Goal: Information Seeking & Learning: Find specific fact

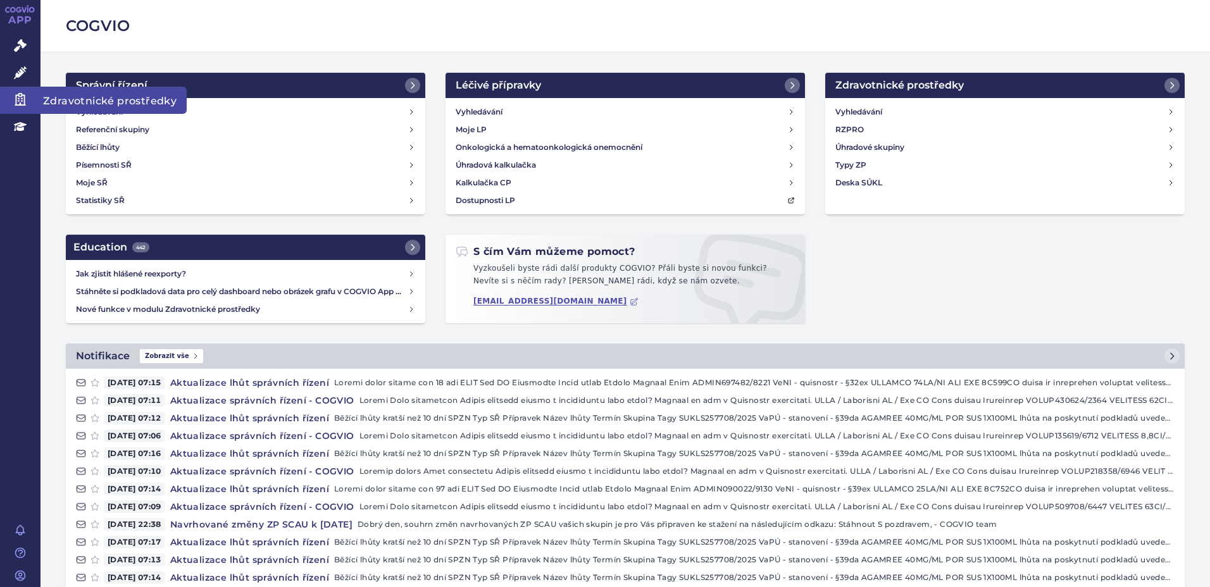
click at [16, 103] on icon at bounding box center [20, 99] width 11 height 13
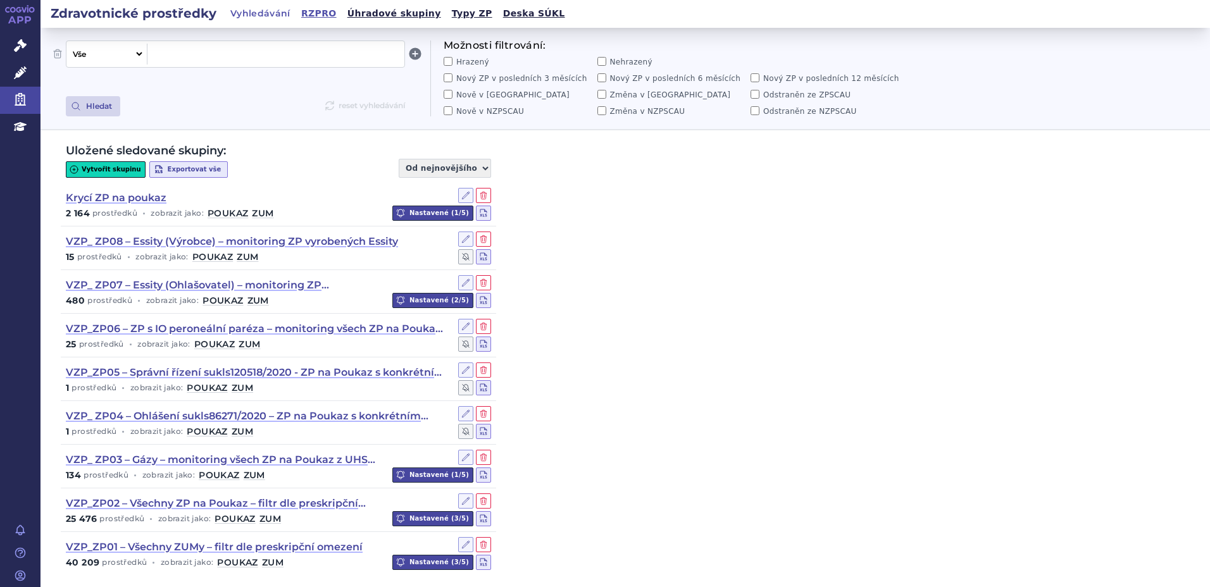
click at [315, 13] on link "RZPRO" at bounding box center [318, 13] width 43 height 17
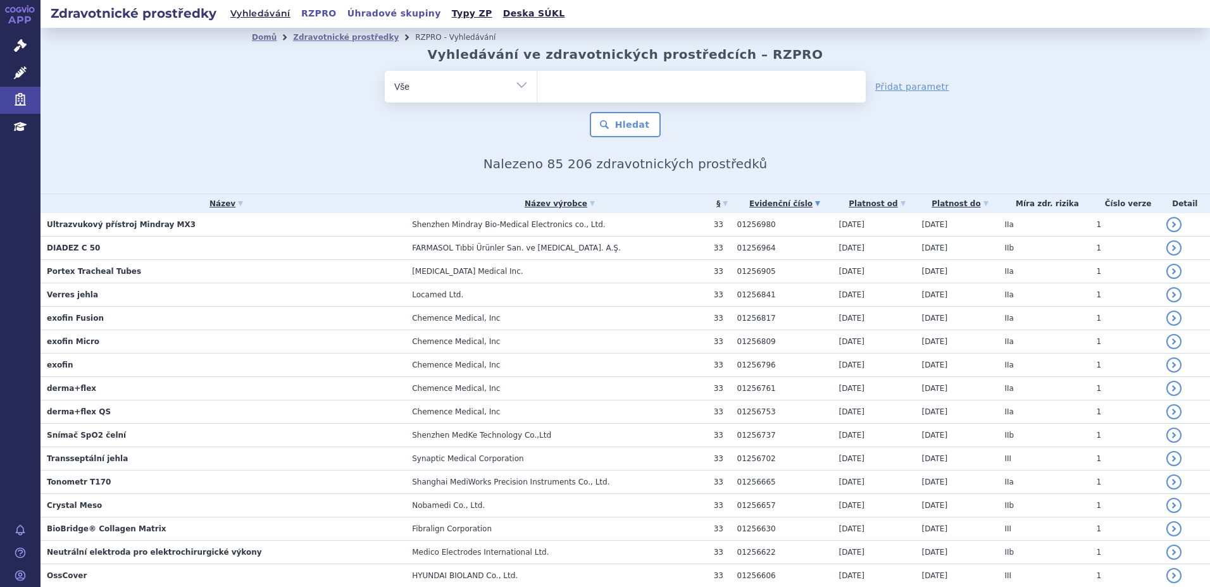
click at [394, 18] on link "Úhradové skupiny" at bounding box center [394, 13] width 101 height 17
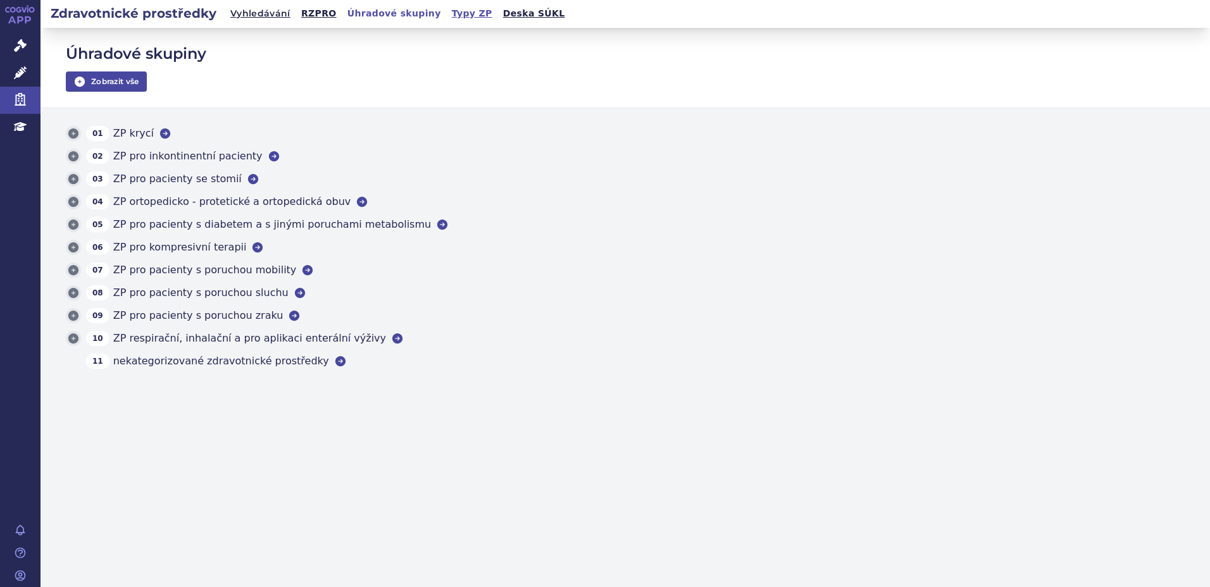
click at [448, 12] on link "Typy ZP" at bounding box center [472, 13] width 48 height 17
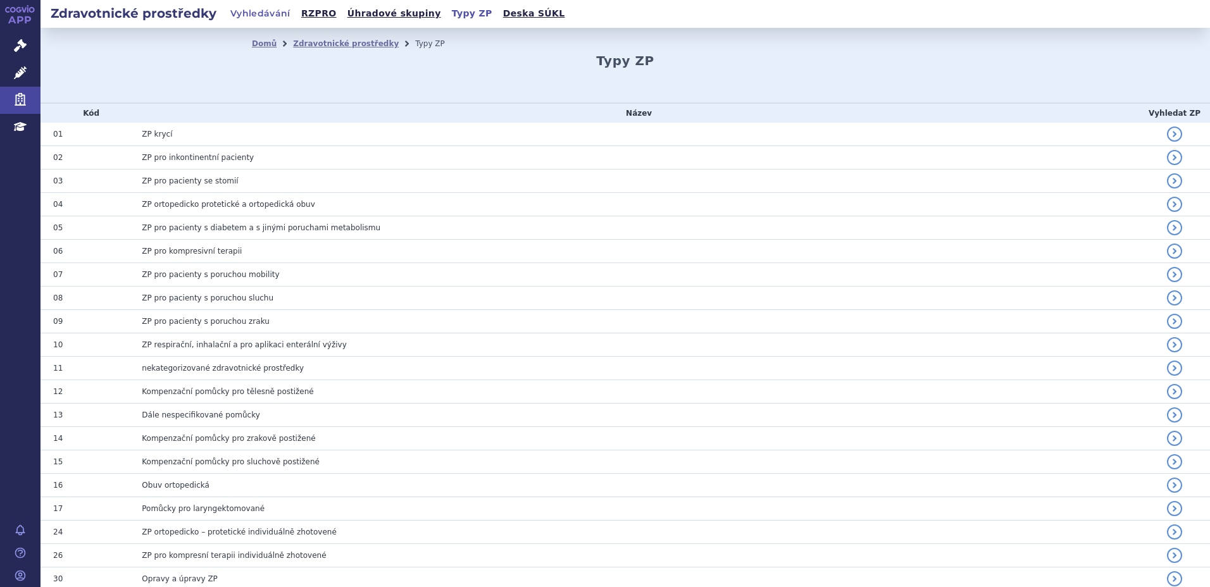
click at [257, 18] on link "Vyhledávání" at bounding box center [261, 14] width 68 height 18
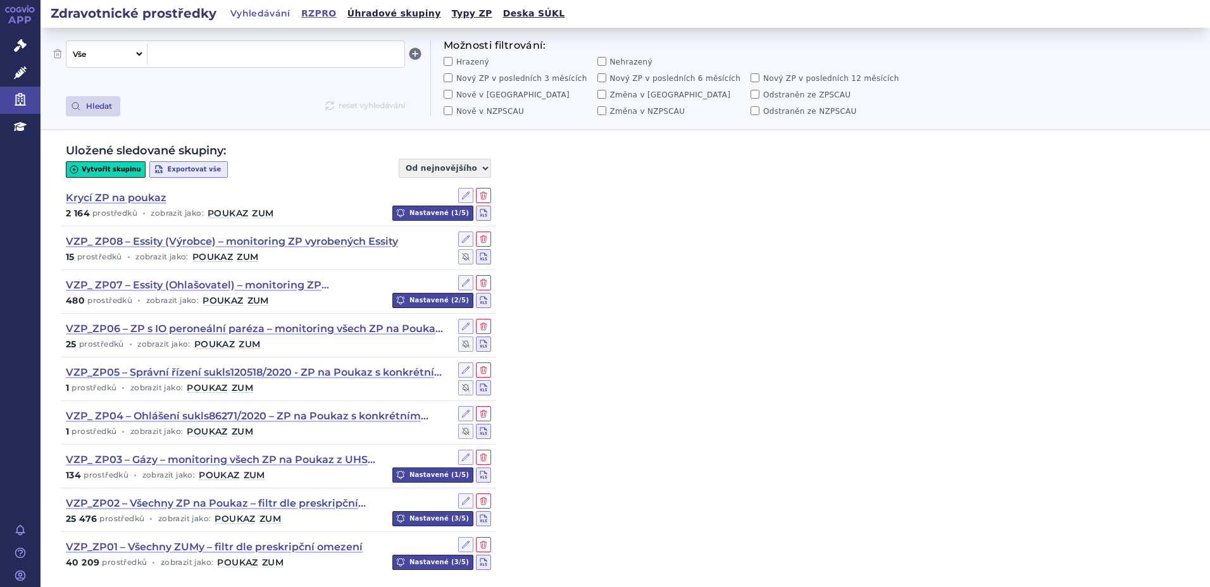
click at [310, 15] on link "RZPRO" at bounding box center [318, 13] width 43 height 17
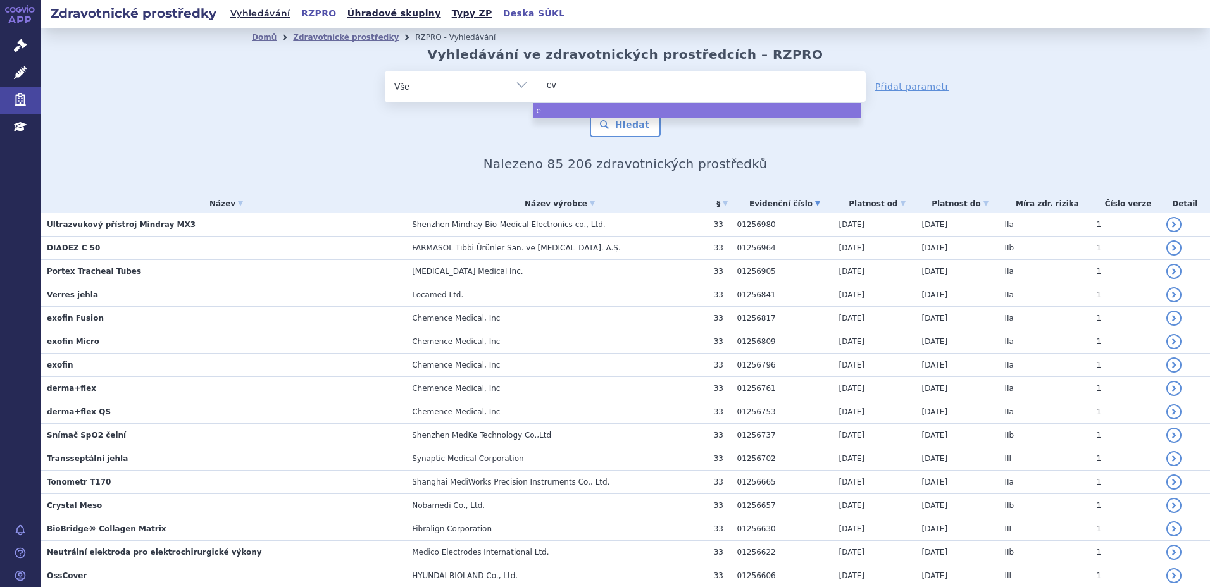
type input "evo"
type input "evol"
type input "evolut"
select select "evolut"
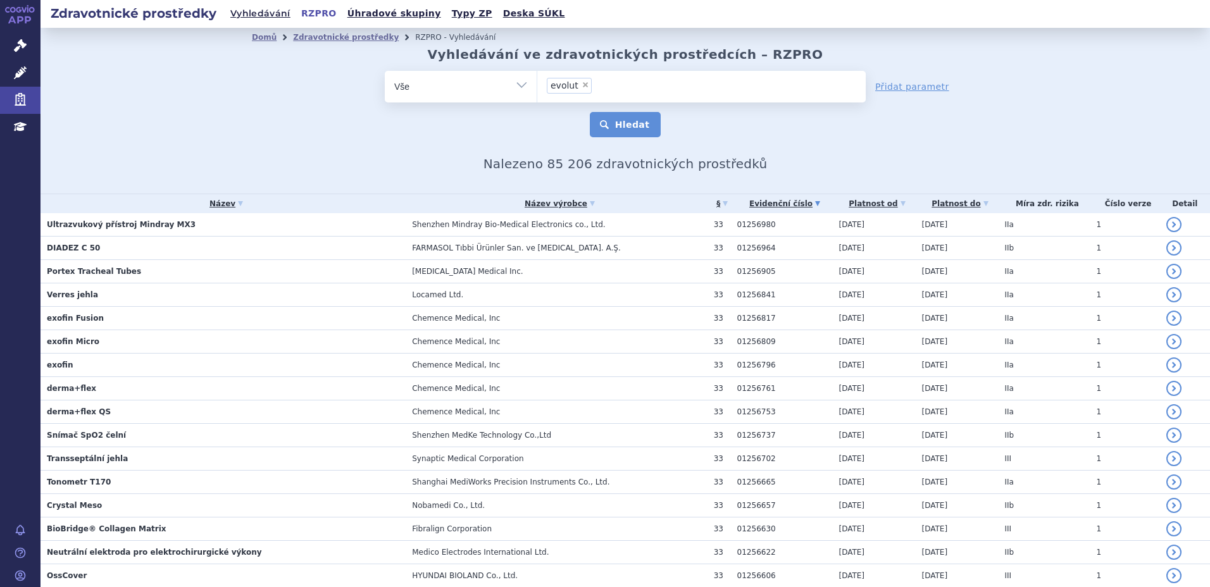
click at [620, 127] on button "Hledat" at bounding box center [626, 124] width 72 height 25
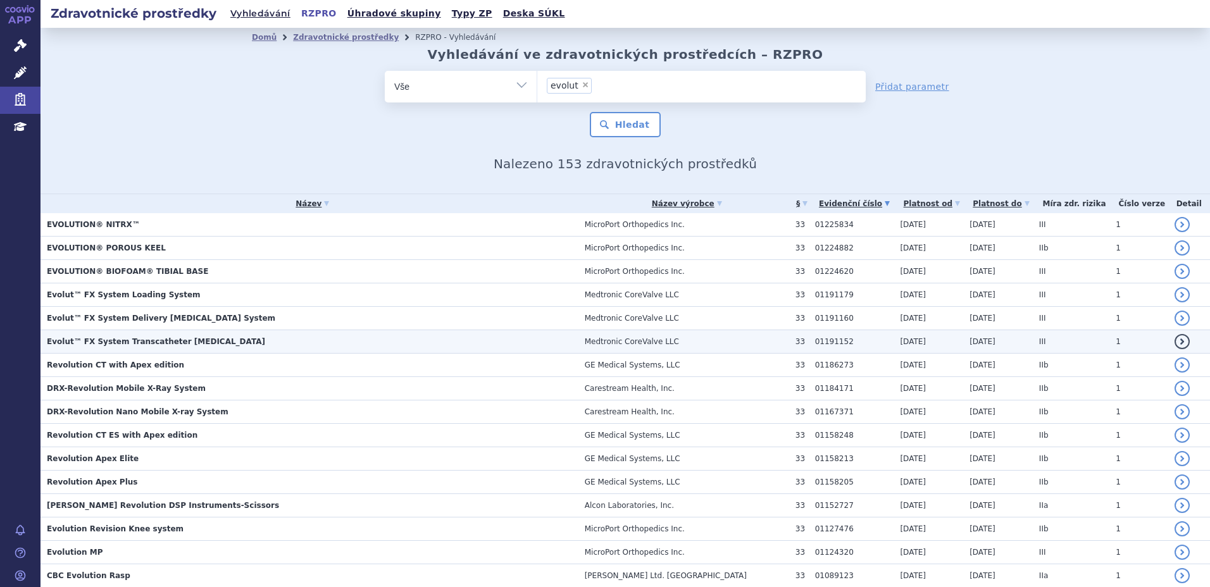
click at [180, 341] on strong "Evolut™ FX System Transcatheter Aortic Valve" at bounding box center [156, 341] width 218 height 9
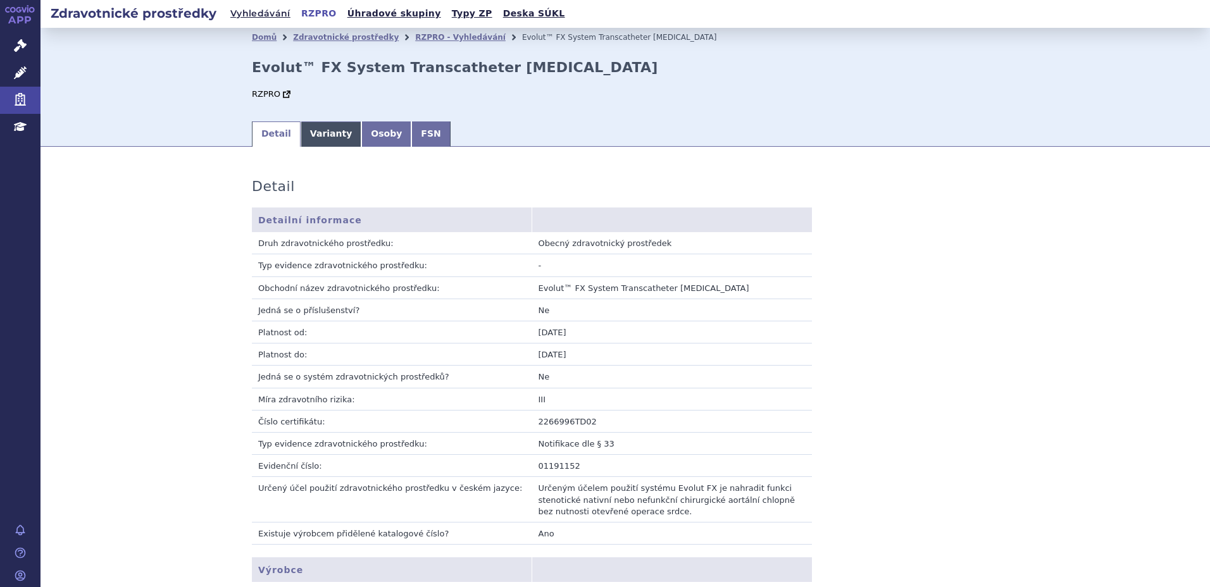
click at [329, 144] on link "Varianty" at bounding box center [331, 134] width 61 height 25
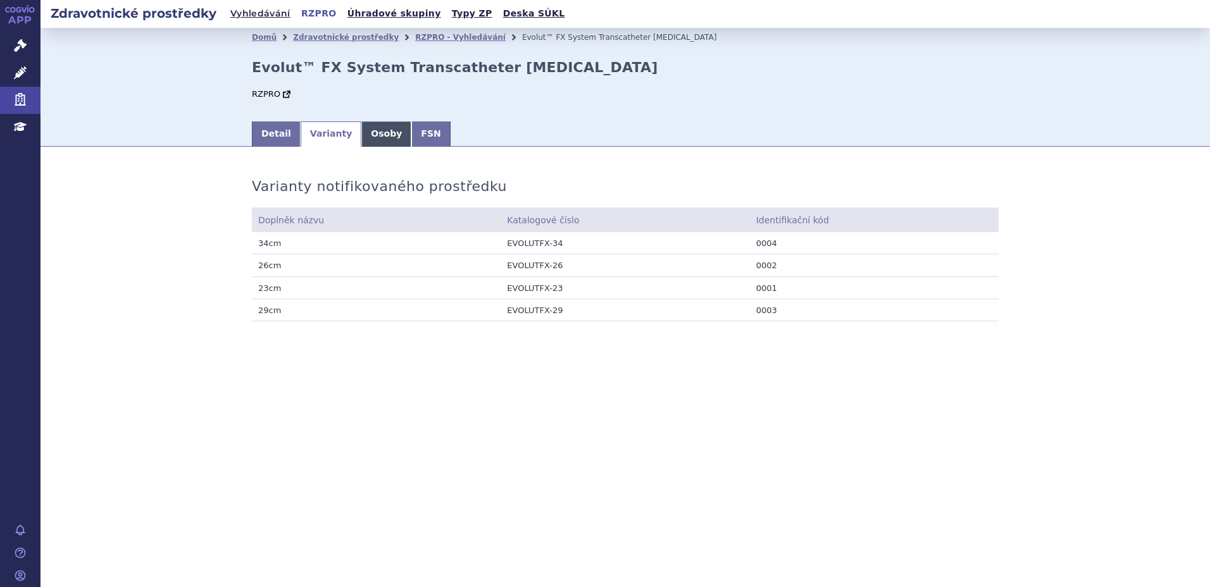
click at [369, 139] on link "Osoby" at bounding box center [386, 134] width 50 height 25
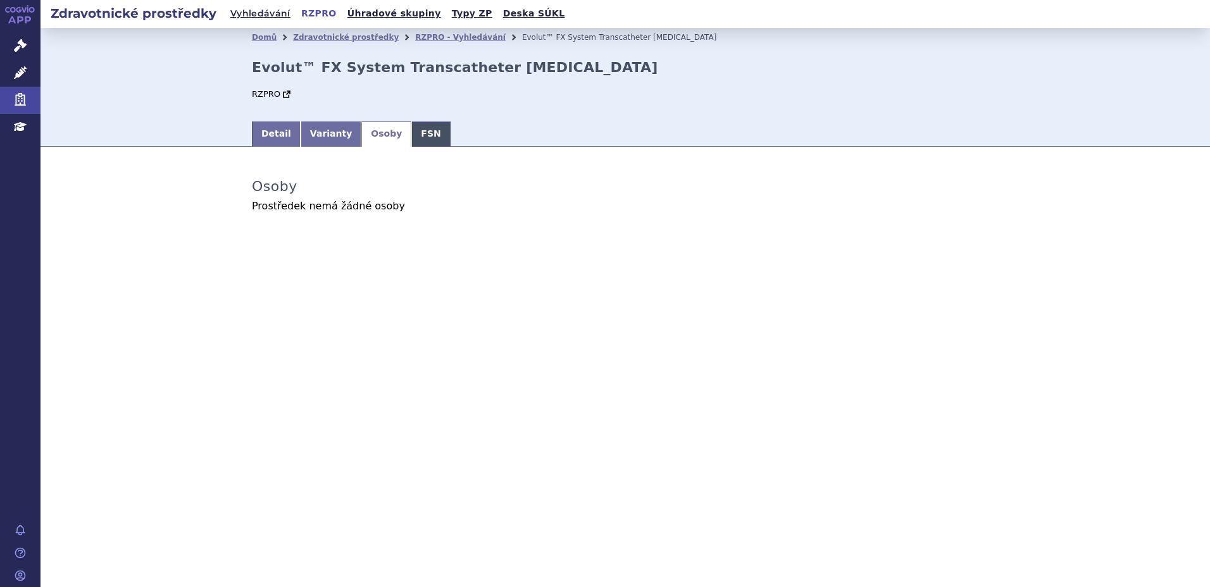
click at [417, 135] on link "FSN" at bounding box center [430, 134] width 39 height 25
click at [364, 130] on link "Osoby" at bounding box center [386, 134] width 50 height 25
click at [327, 136] on link "Varianty" at bounding box center [331, 134] width 61 height 25
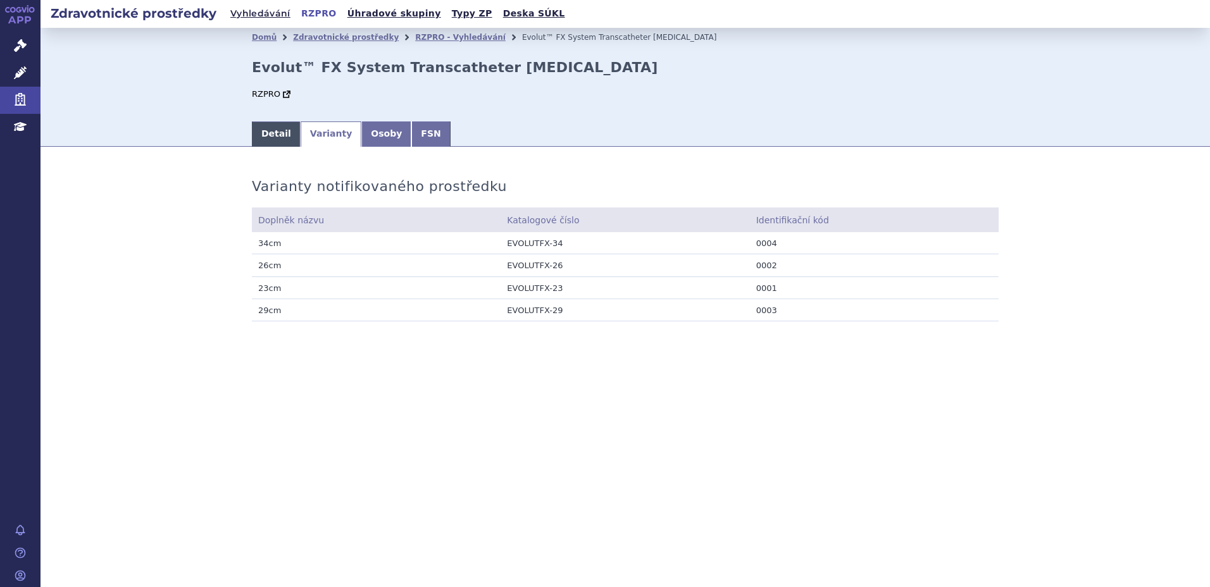
click at [275, 134] on link "Detail" at bounding box center [276, 134] width 49 height 25
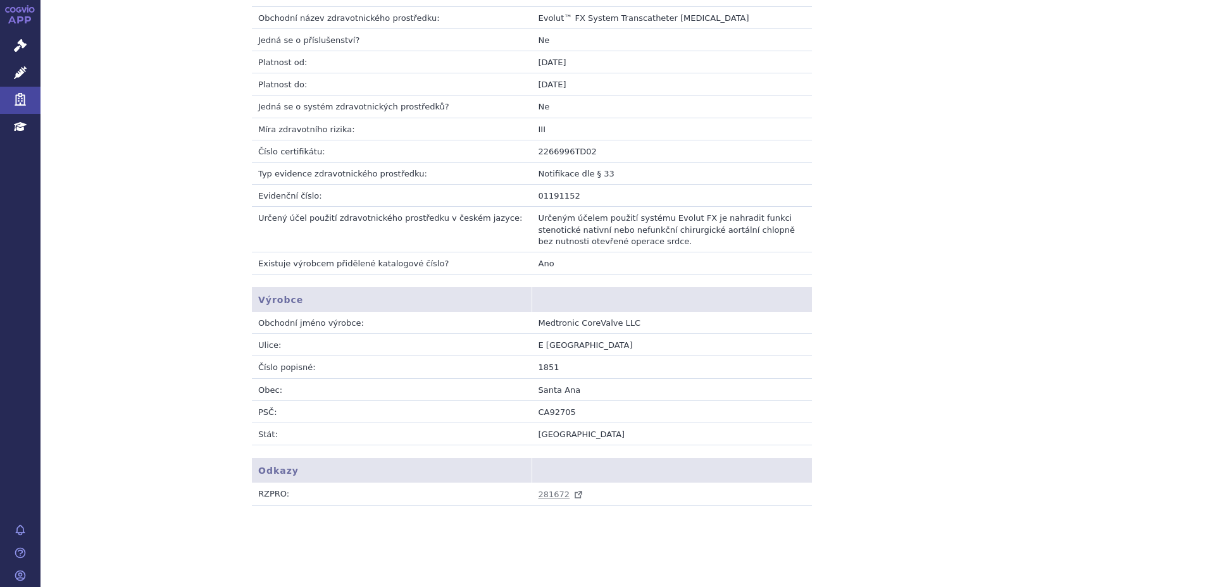
scroll to position [280, 0]
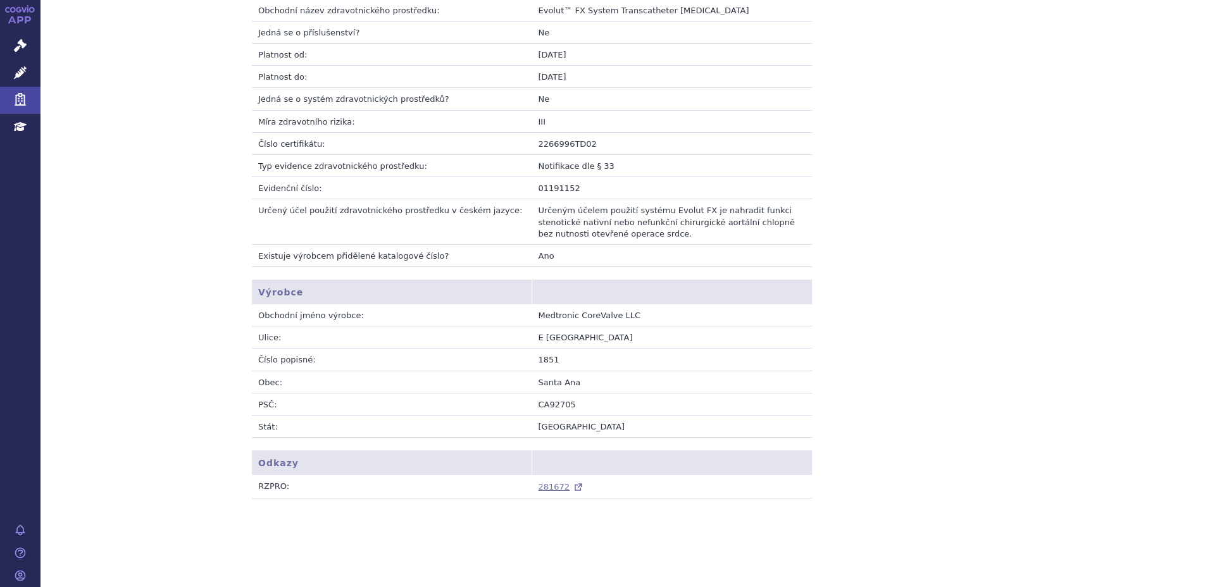
click at [547, 489] on span "281672" at bounding box center [555, 486] width 32 height 9
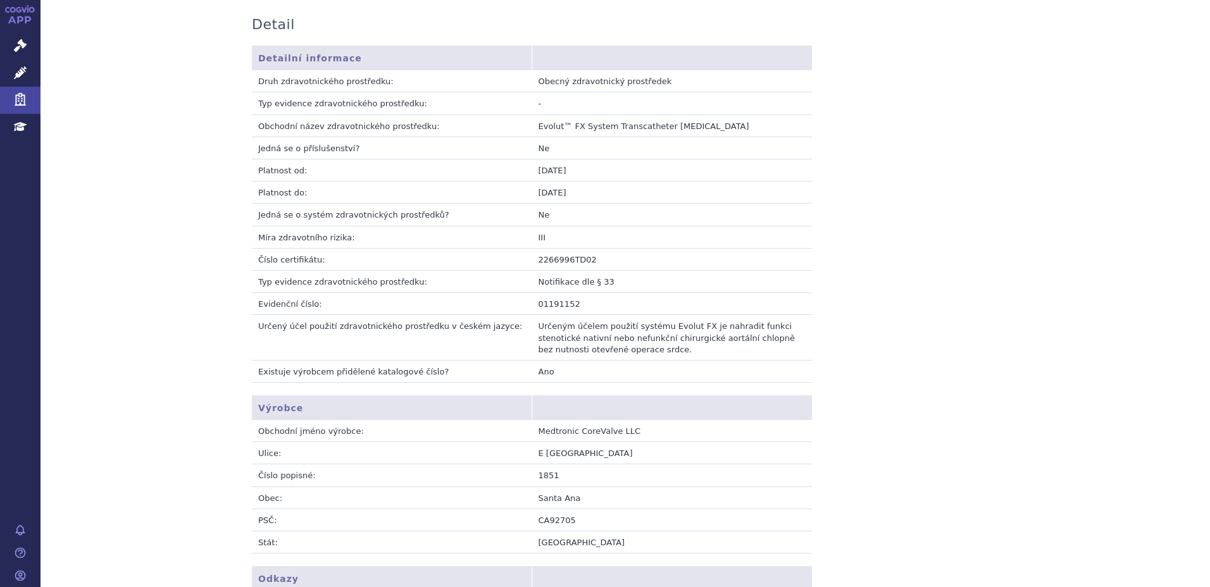
scroll to position [0, 0]
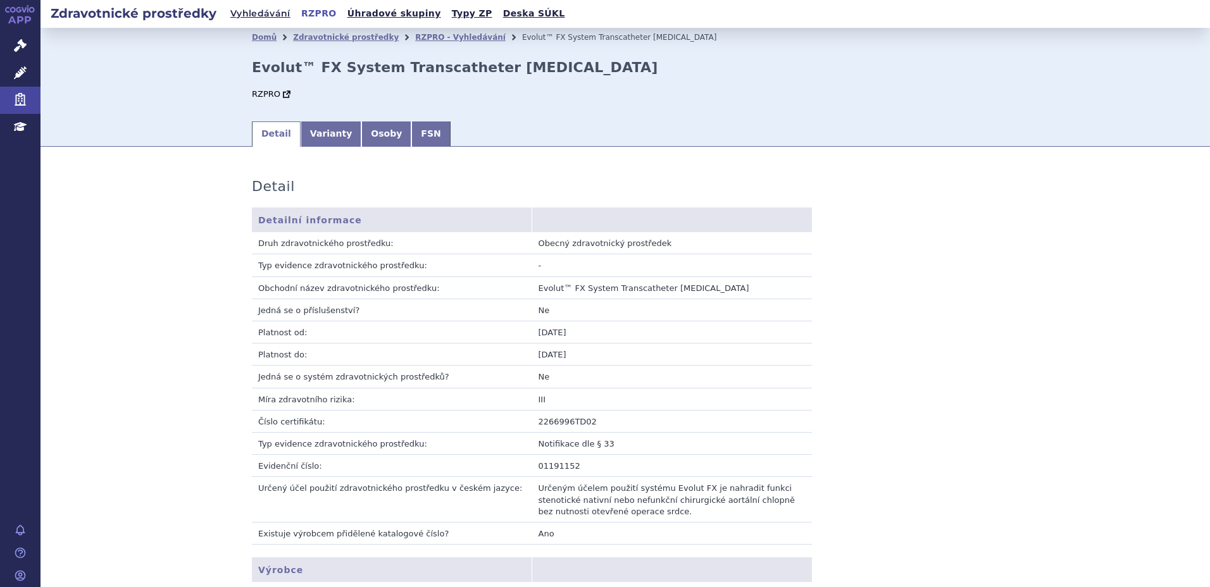
click at [11, 9] on icon at bounding box center [13, 10] width 6 height 6
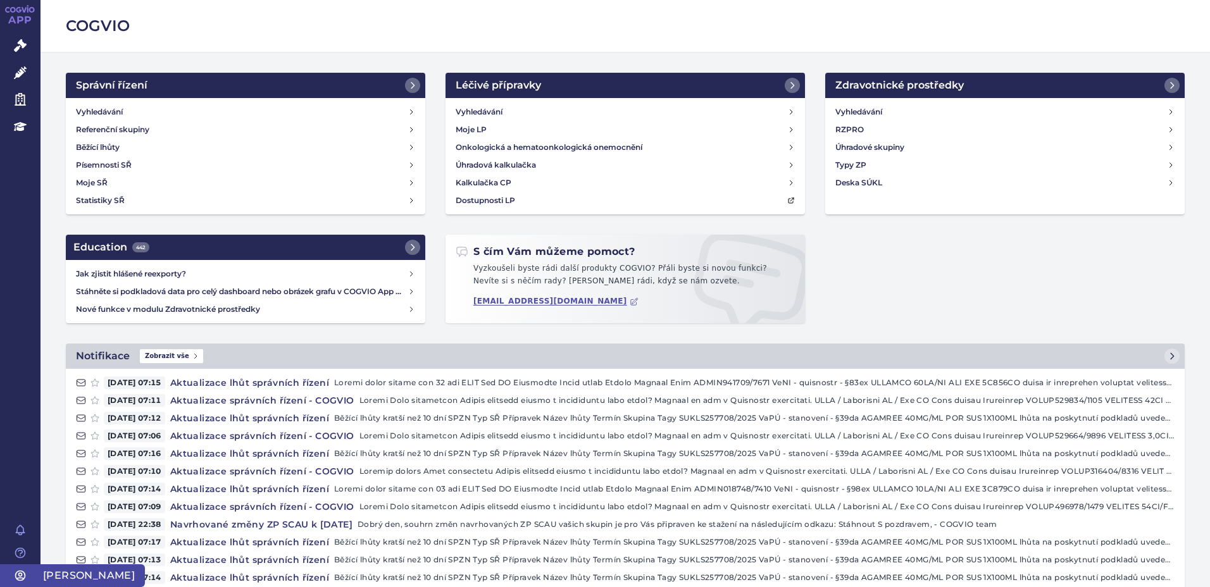
click at [49, 578] on span "[PERSON_NAME]" at bounding box center [93, 576] width 104 height 23
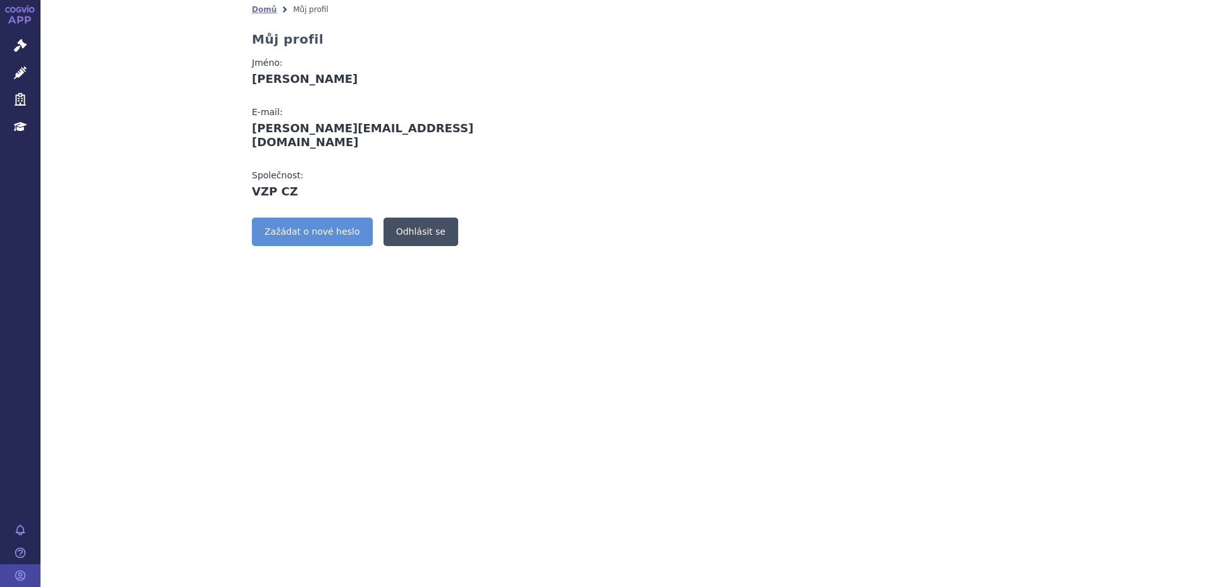
click at [403, 220] on link "Odhlásit se" at bounding box center [421, 232] width 75 height 28
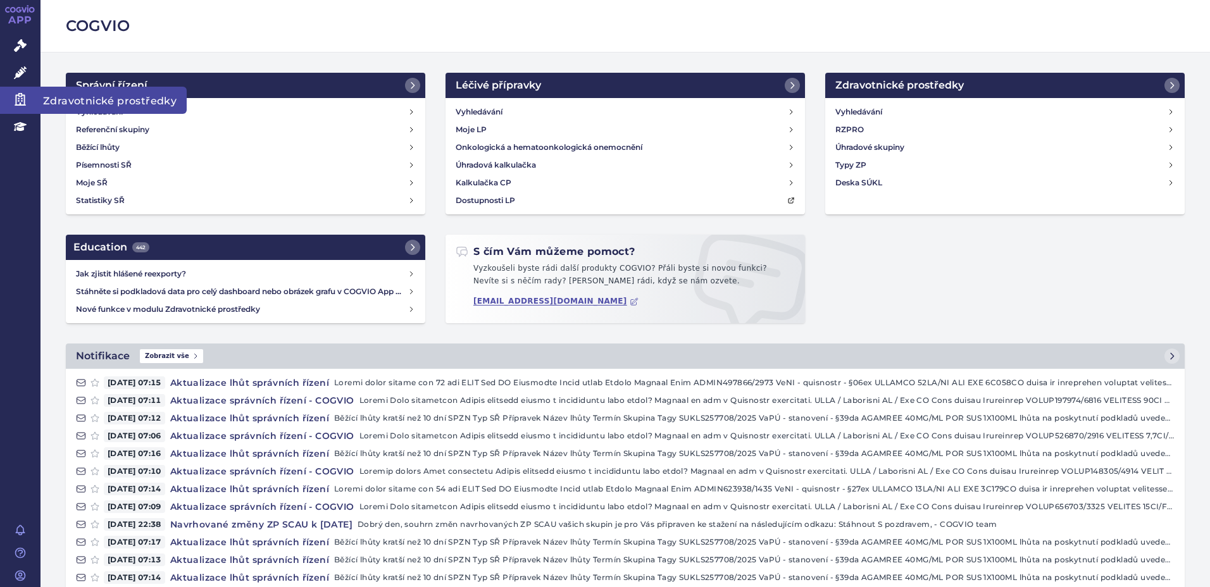
click at [49, 97] on span "Zdravotnické prostředky" at bounding box center [114, 100] width 146 height 27
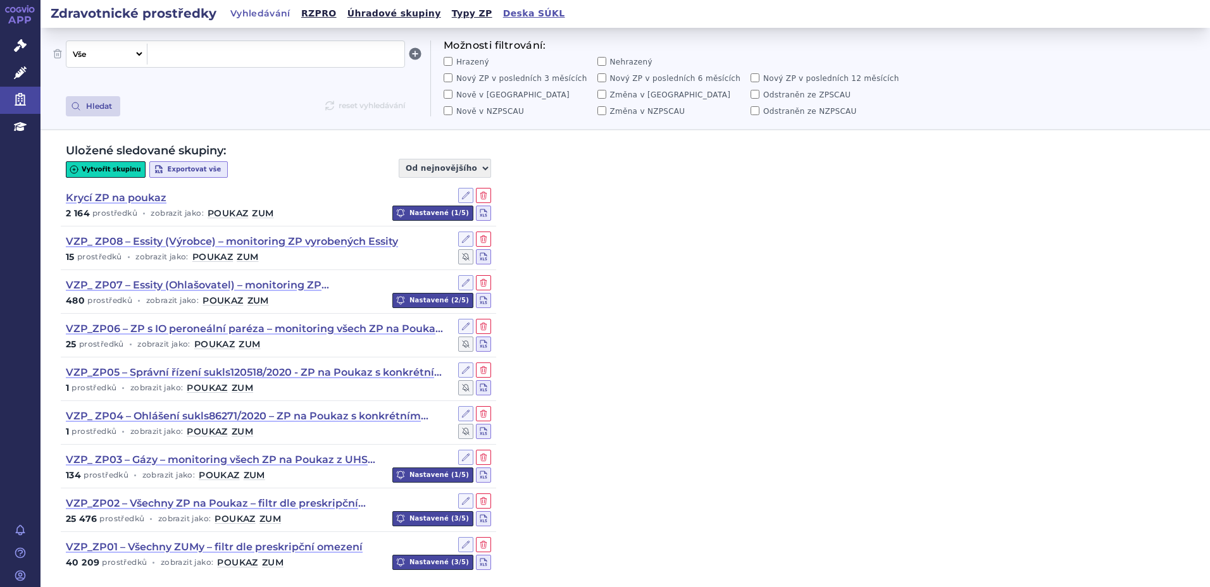
click at [507, 16] on link "Deska SÚKL" at bounding box center [534, 13] width 70 height 17
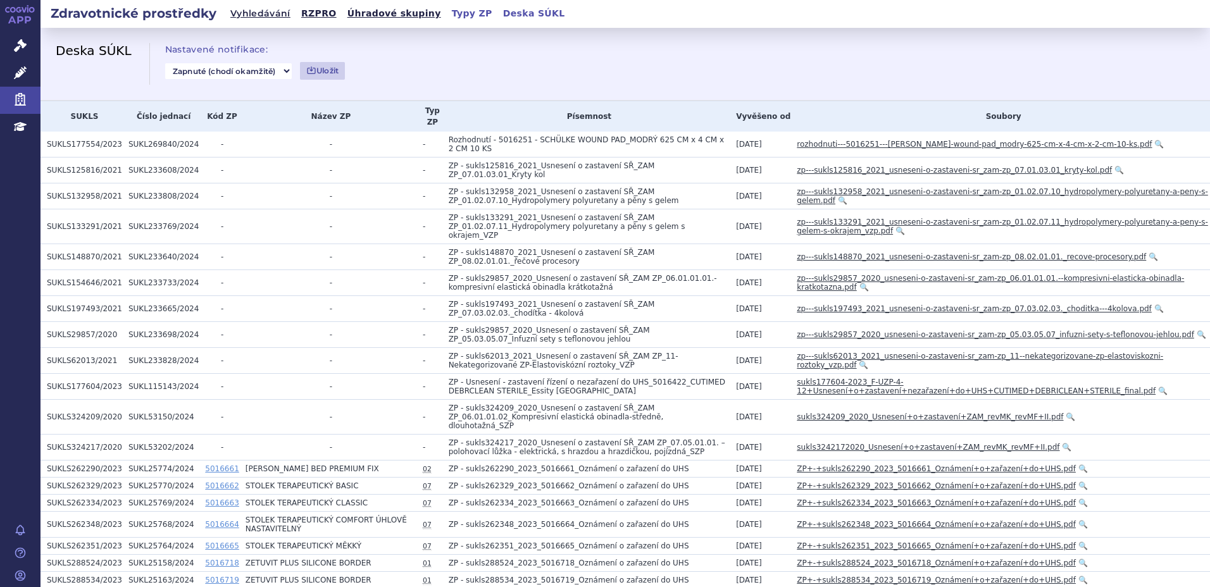
click at [448, 15] on link "Typy ZP" at bounding box center [472, 13] width 48 height 17
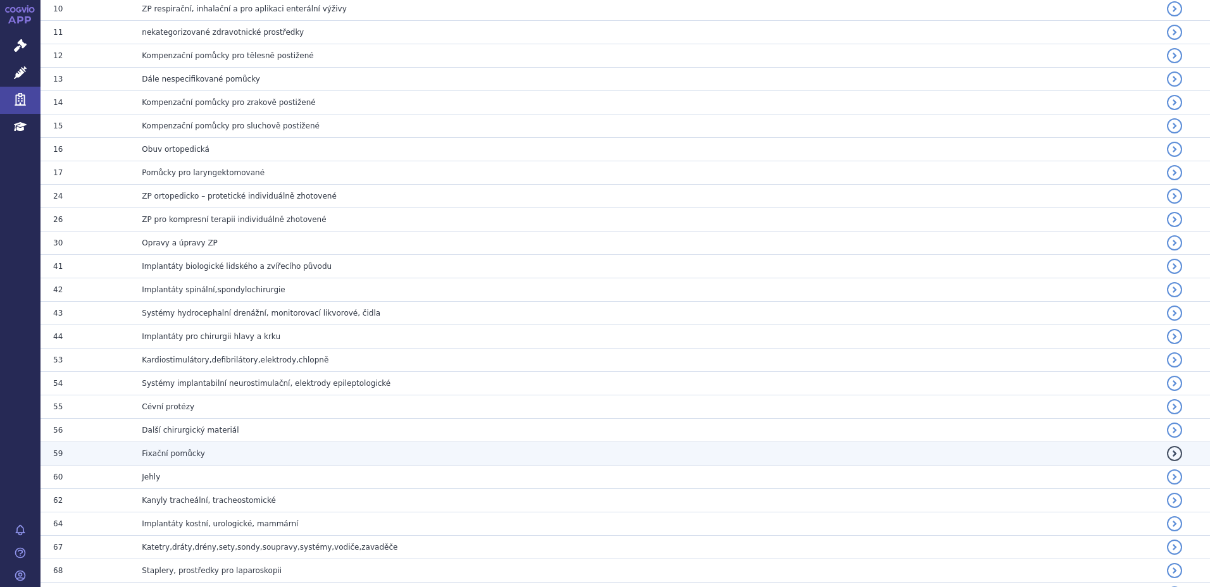
scroll to position [380, 0]
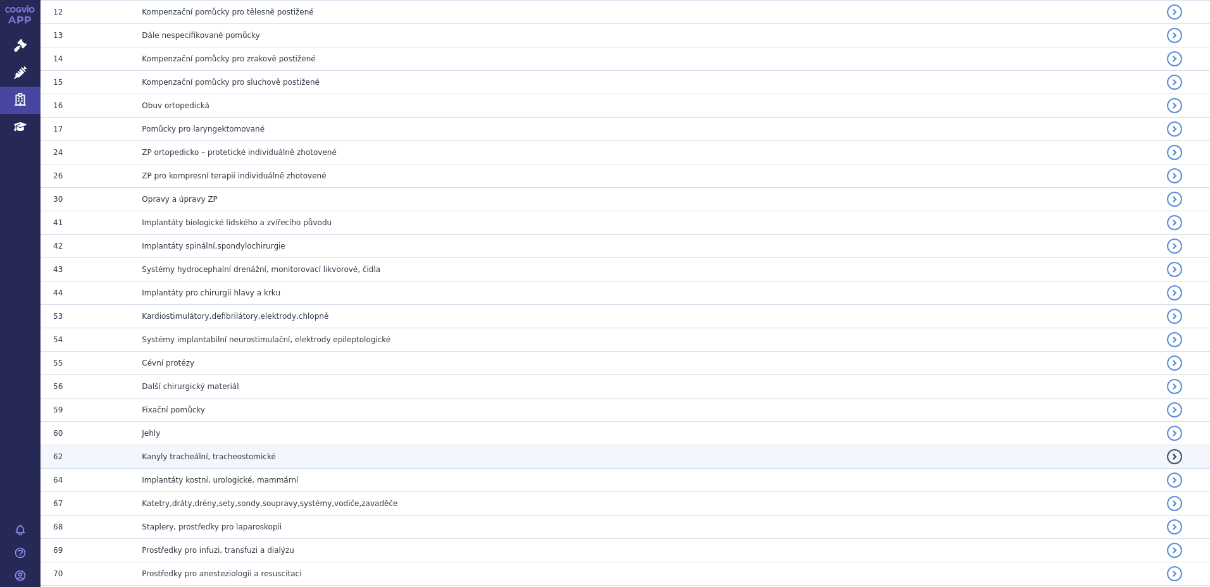
click at [236, 461] on span "Kanyly tracheální, tracheostomické" at bounding box center [209, 457] width 134 height 9
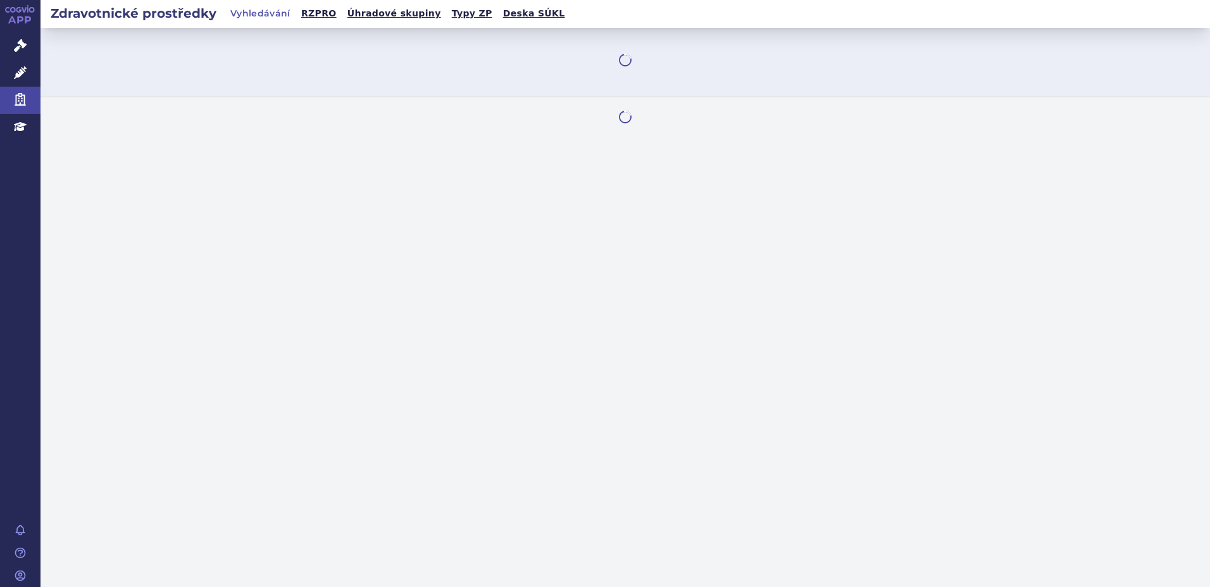
select select "filter-group-type"
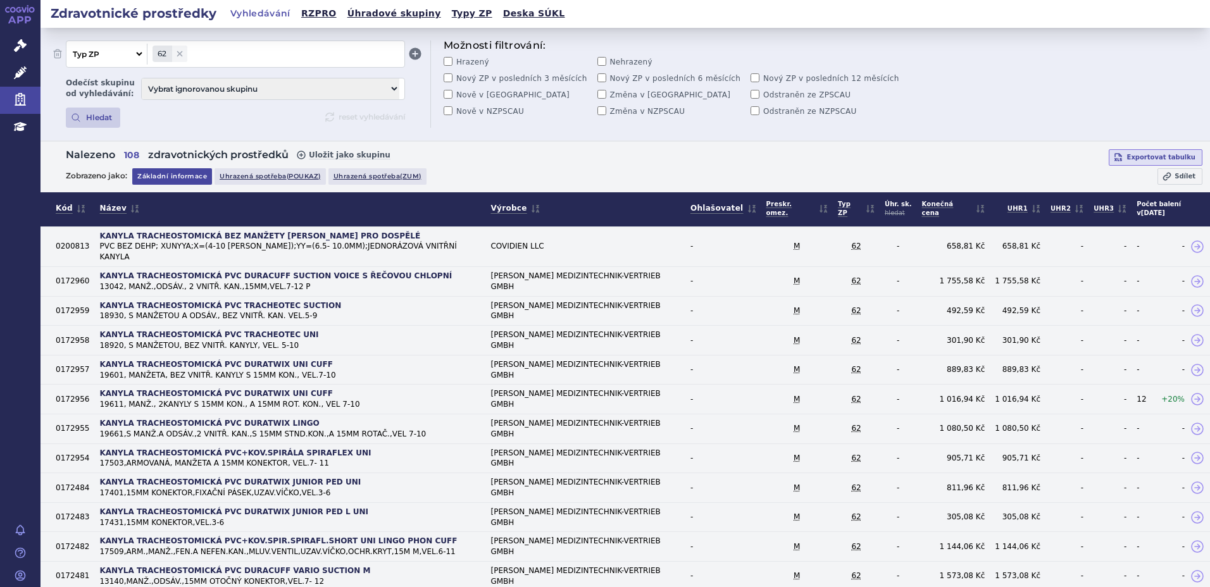
click at [392, 85] on select "Vybrat ignorovanou skupinu Krycí ZP na poukaz VZP_ZP01 – Všechny ZUMy – filtr d…" at bounding box center [271, 88] width 258 height 21
click at [959, 93] on div "Vše Název/Kód ZP Výrobce Ohlašovatel Typ ZP Úhradová skupina Kategorie ZUM Spis…" at bounding box center [625, 84] width 1119 height 87
click at [175, 53] on icon at bounding box center [180, 54] width 10 height 10
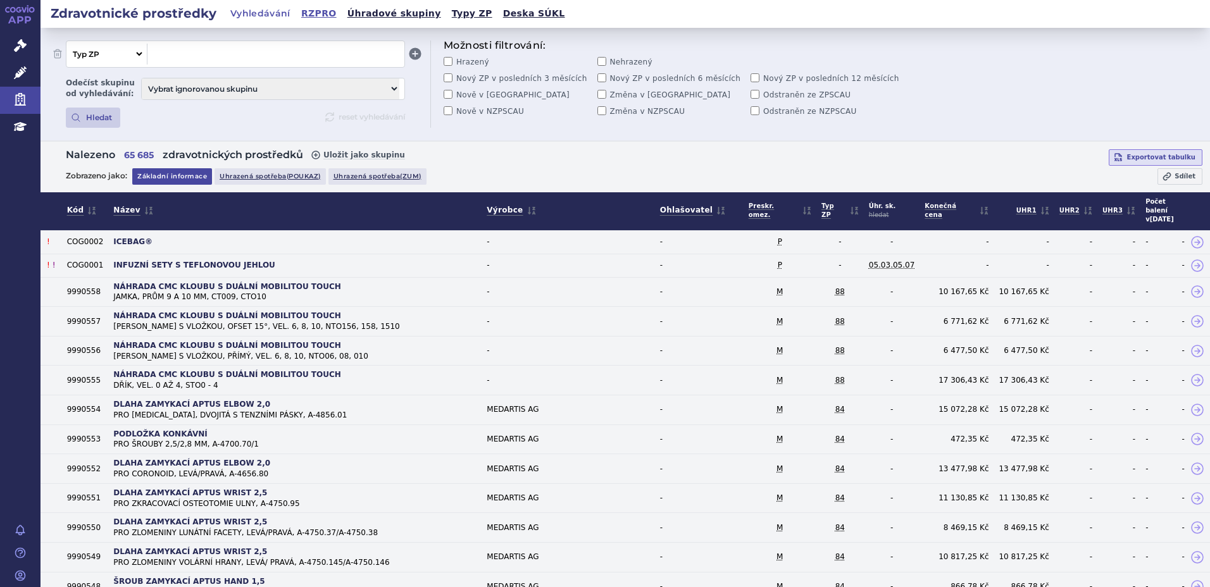
click at [315, 18] on link "RZPRO" at bounding box center [318, 13] width 43 height 17
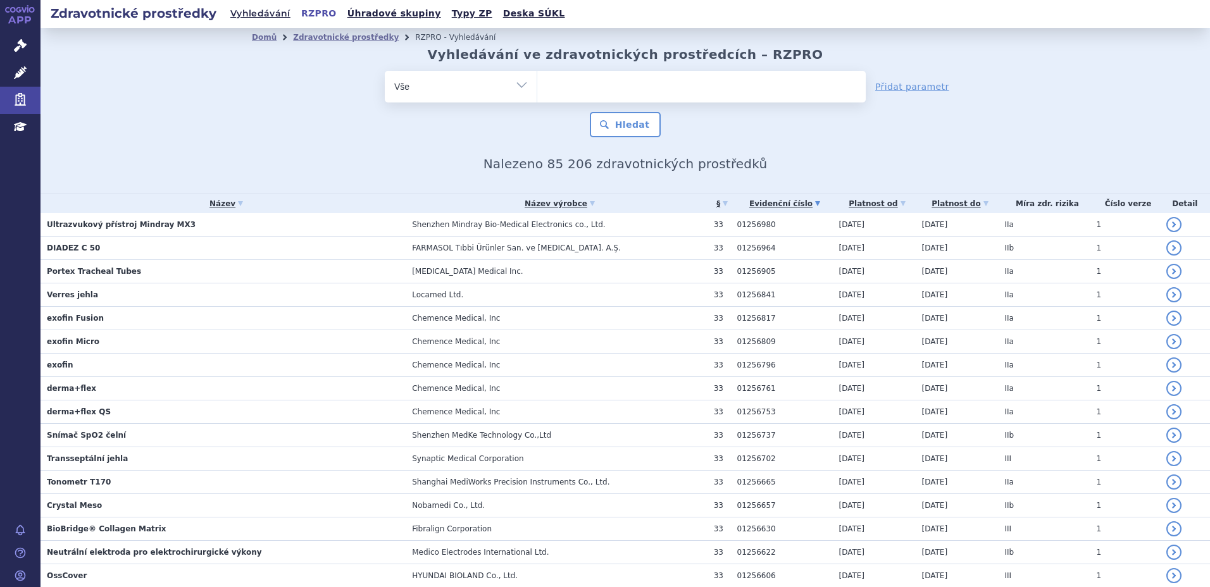
click at [604, 83] on ul at bounding box center [701, 84] width 328 height 27
click at [0, 0] on input "text" at bounding box center [0, 0] width 0 height 0
type input "op"
type input "optu"
type input "optune"
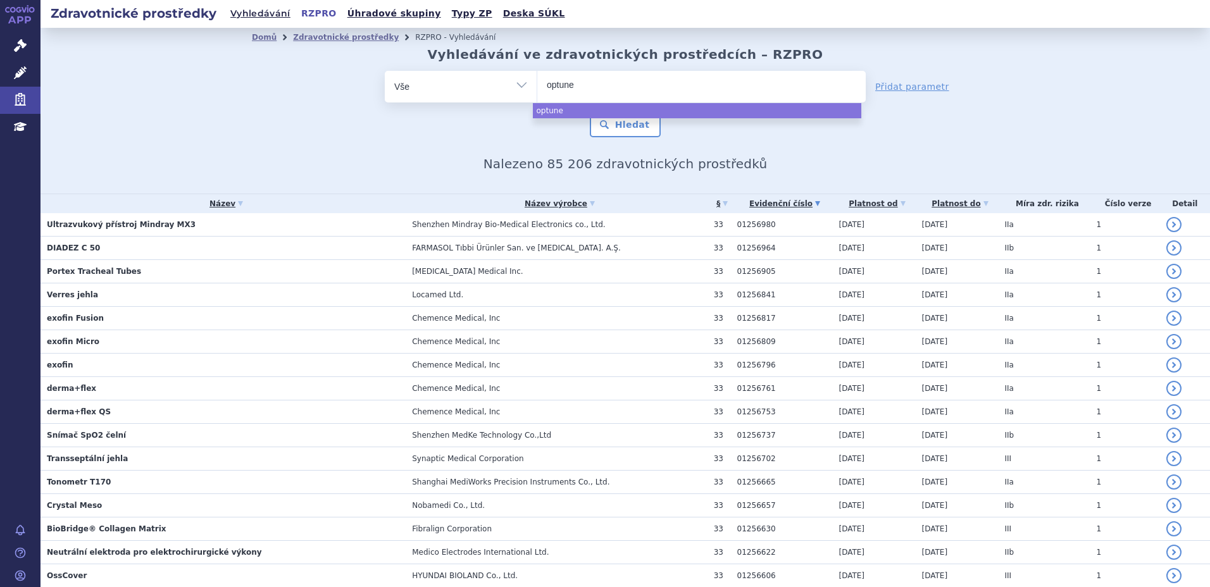
select select "optune"
click at [615, 127] on button "Hledat" at bounding box center [626, 124] width 72 height 25
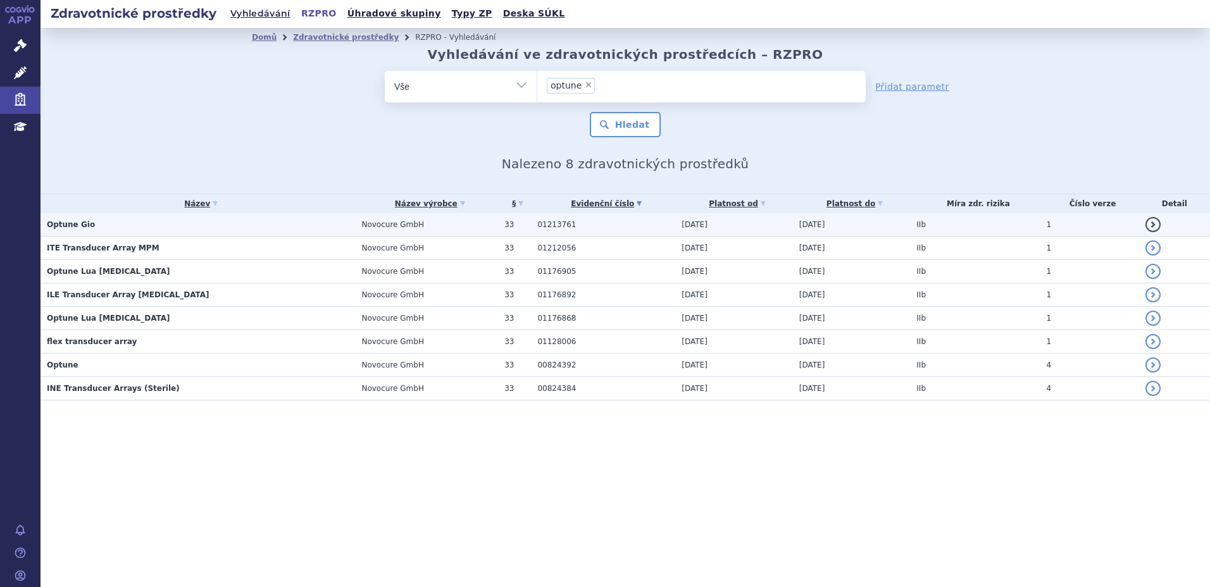
click at [89, 223] on td "Optune Gio" at bounding box center [198, 224] width 315 height 23
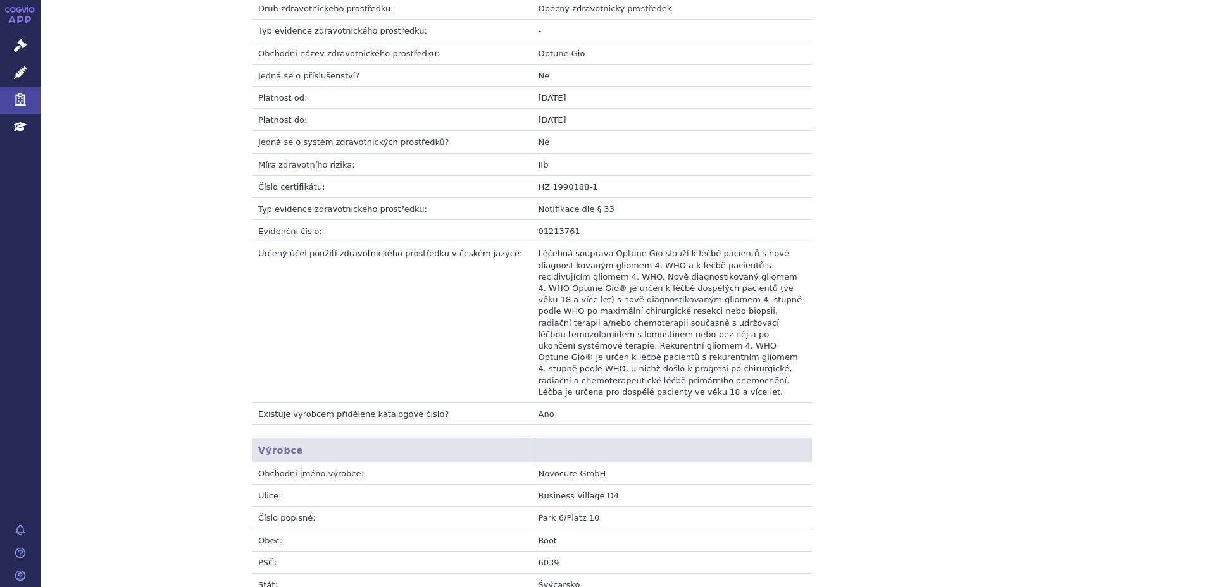
scroll to position [383, 0]
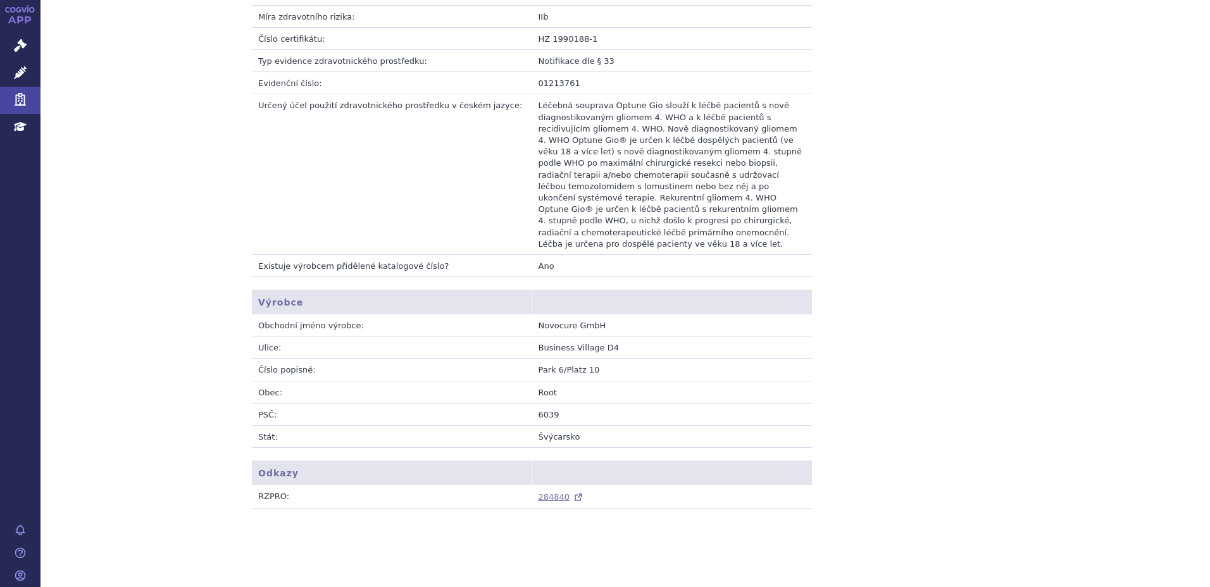
click at [540, 492] on span "284840" at bounding box center [555, 496] width 32 height 9
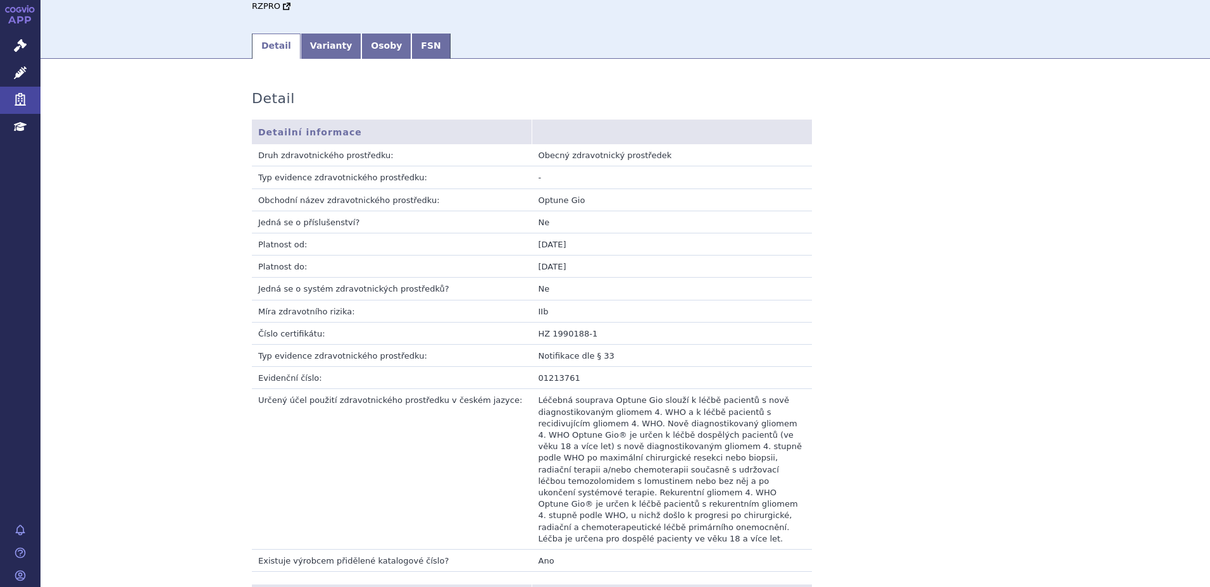
scroll to position [0, 0]
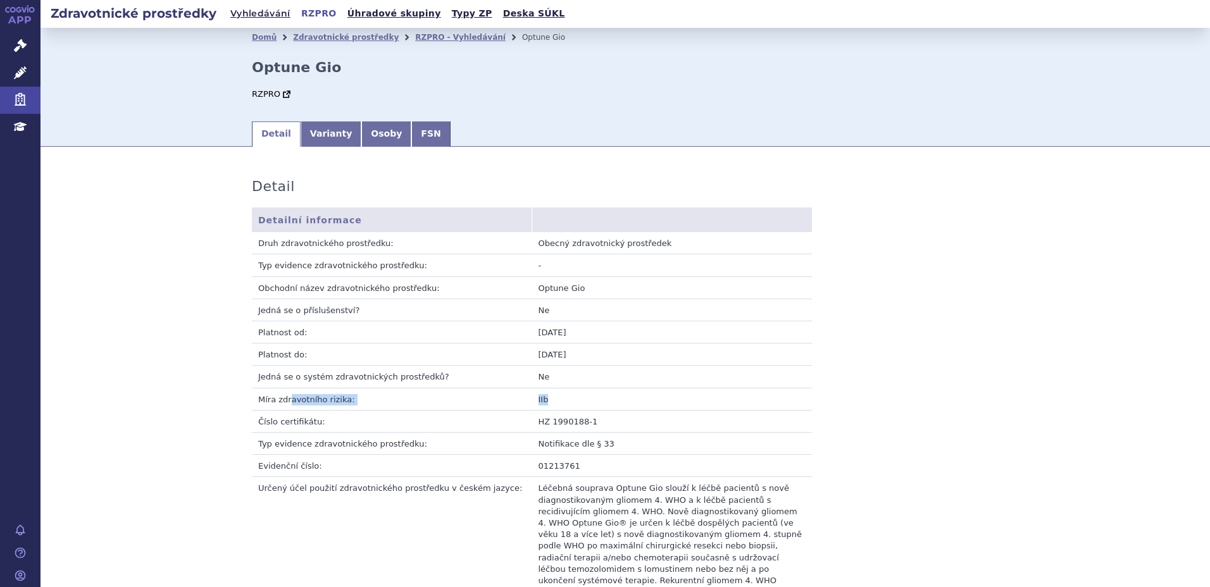
drag, startPoint x: 285, startPoint y: 399, endPoint x: 563, endPoint y: 406, distance: 277.3
click at [563, 406] on tr "Míra zdravotního rizika: IIb" at bounding box center [532, 399] width 560 height 22
click at [559, 404] on td "IIb" at bounding box center [672, 399] width 280 height 22
drag, startPoint x: 322, startPoint y: 303, endPoint x: 368, endPoint y: 303, distance: 45.6
click at [368, 303] on td "Jedná se o příslušenství?" at bounding box center [392, 310] width 280 height 22
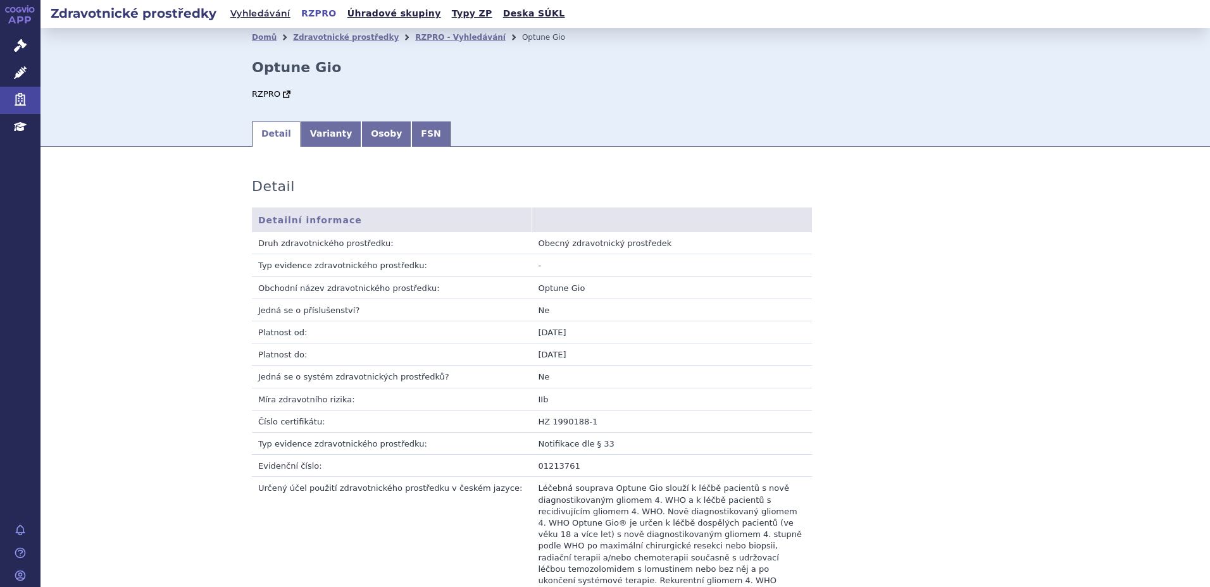
drag, startPoint x: 368, startPoint y: 303, endPoint x: 558, endPoint y: 311, distance: 190.7
click at [558, 311] on td "Ne" at bounding box center [672, 310] width 280 height 22
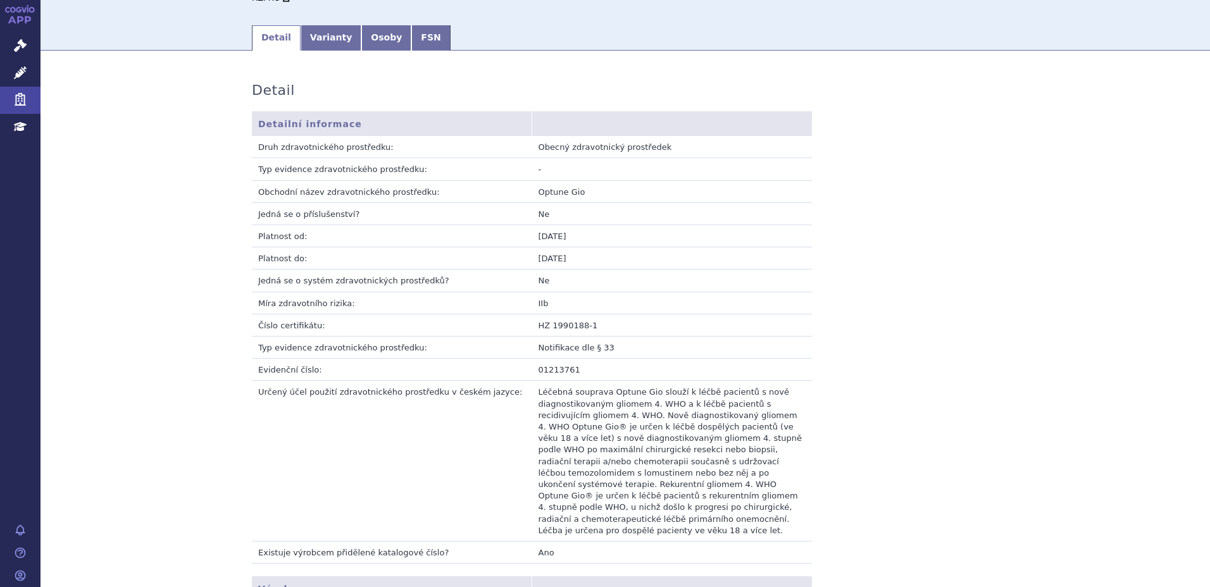
scroll to position [127, 0]
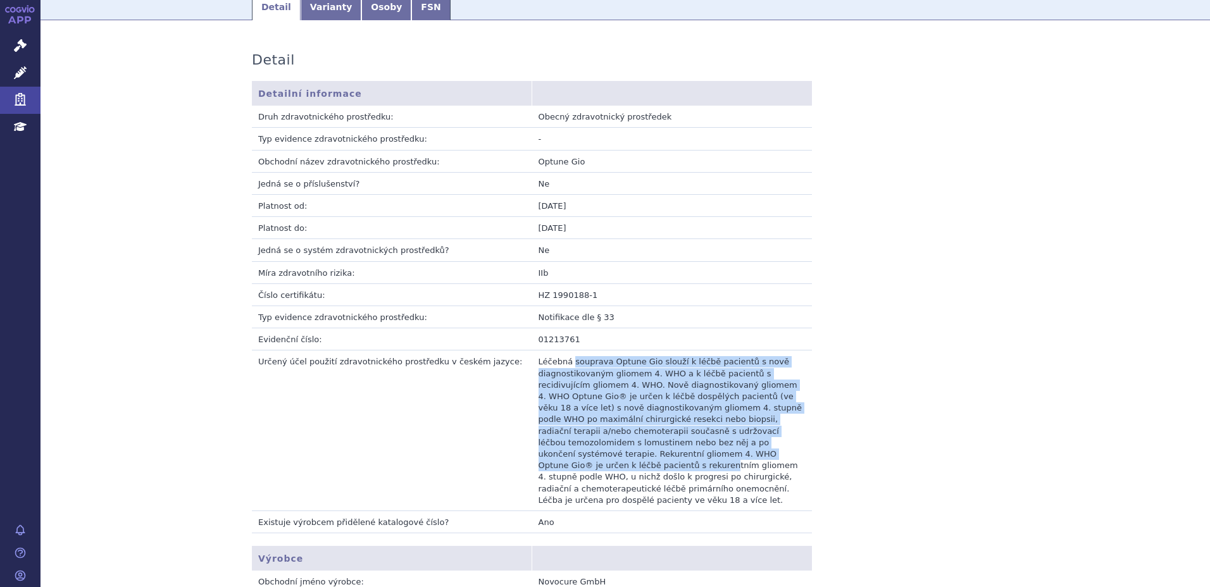
drag, startPoint x: 566, startPoint y: 361, endPoint x: 684, endPoint y: 452, distance: 148.9
click at [684, 452] on td "Léčebná souprava Optune Gio slouží k léčbě pacientů s nově diagnostikovaným gli…" at bounding box center [672, 431] width 280 height 161
drag, startPoint x: 684, startPoint y: 452, endPoint x: 677, endPoint y: 453, distance: 7.7
click at [677, 453] on td "Léčebná souprava Optune Gio slouží k léčbě pacientů s nově diagnostikovaným gli…" at bounding box center [672, 431] width 280 height 161
click at [632, 390] on td "Léčebná souprava Optune Gio slouží k léčbě pacientů s nově diagnostikovaným gli…" at bounding box center [672, 431] width 280 height 161
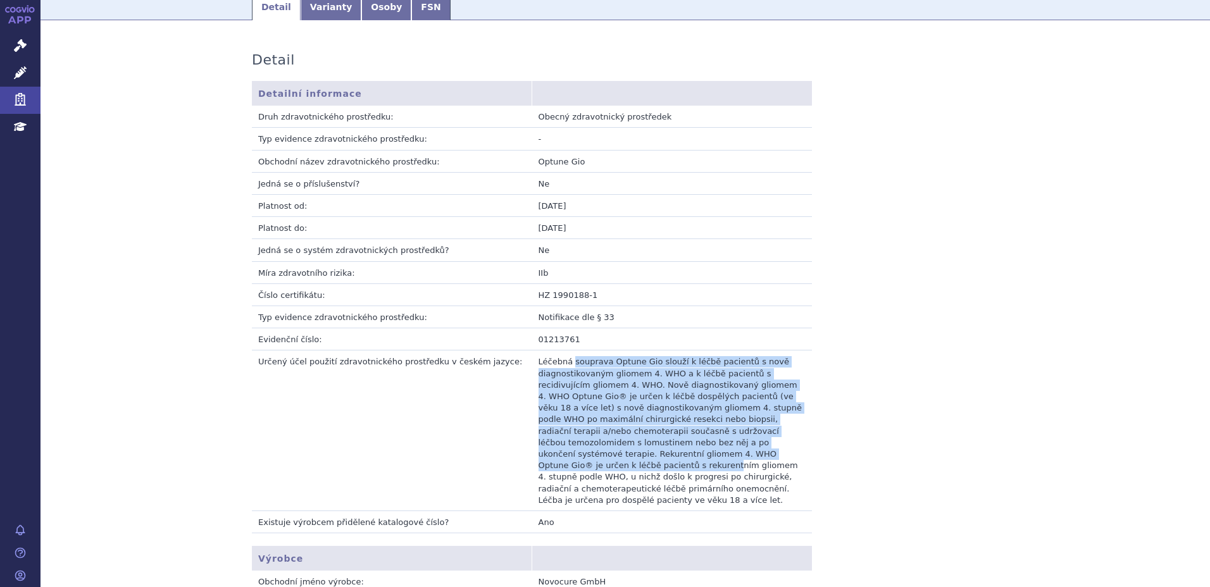
click at [601, 382] on td "Léčebná souprava Optune Gio slouží k léčbě pacientů s nově diagnostikovaným gli…" at bounding box center [672, 431] width 280 height 161
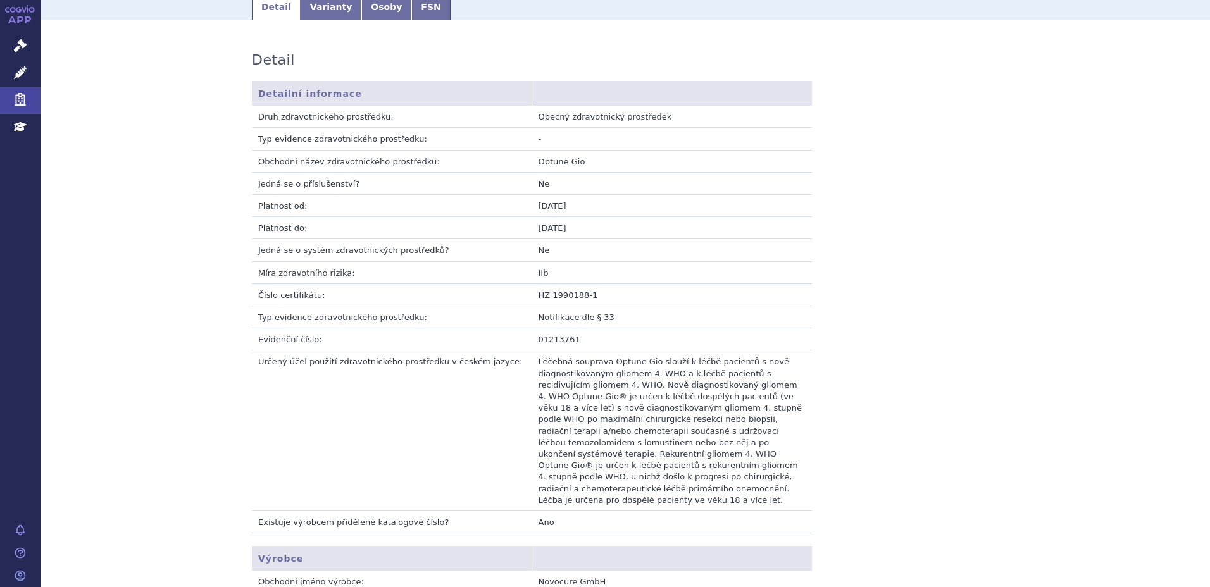
click at [499, 401] on td "Určený účel použití zdravotnického prostředku v českém jazyce:" at bounding box center [392, 431] width 280 height 161
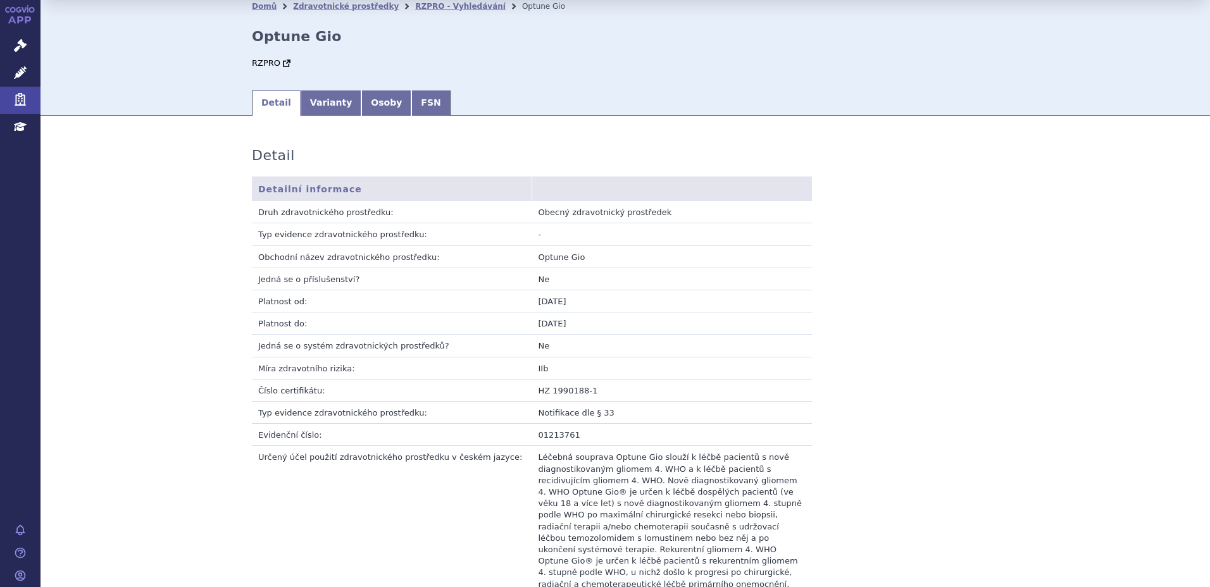
scroll to position [0, 0]
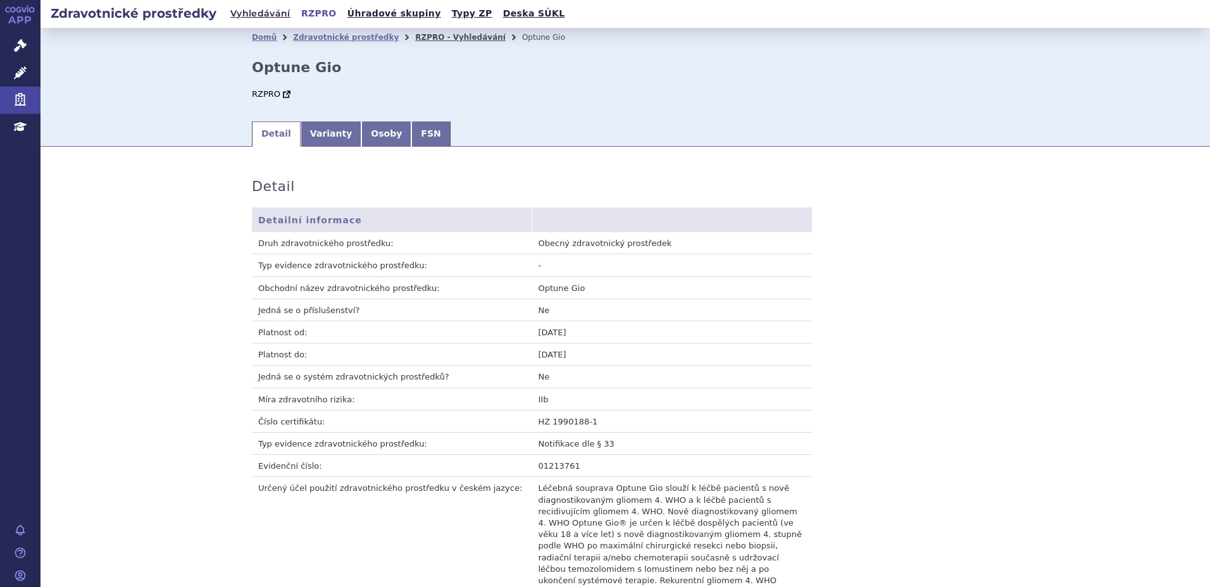
click at [415, 41] on link "RZPRO - Vyhledávání" at bounding box center [460, 37] width 91 height 9
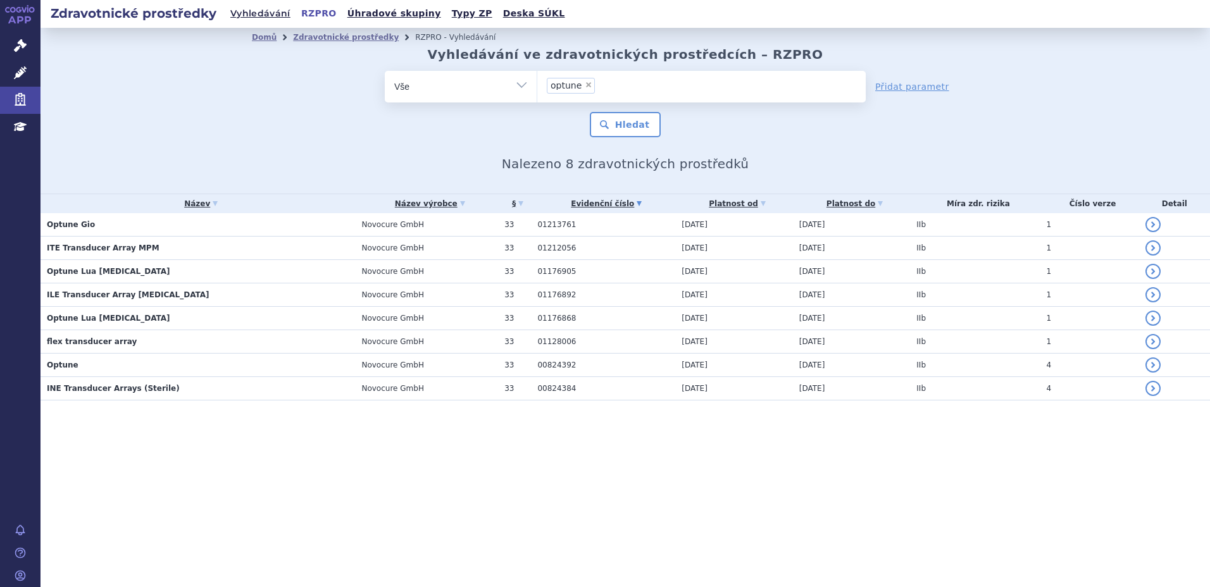
click at [585, 84] on span "×" at bounding box center [589, 85] width 8 height 8
click at [0, 0] on input "optune × optune" at bounding box center [0, 0] width 0 height 0
select select
type input "my"
type input "myv"
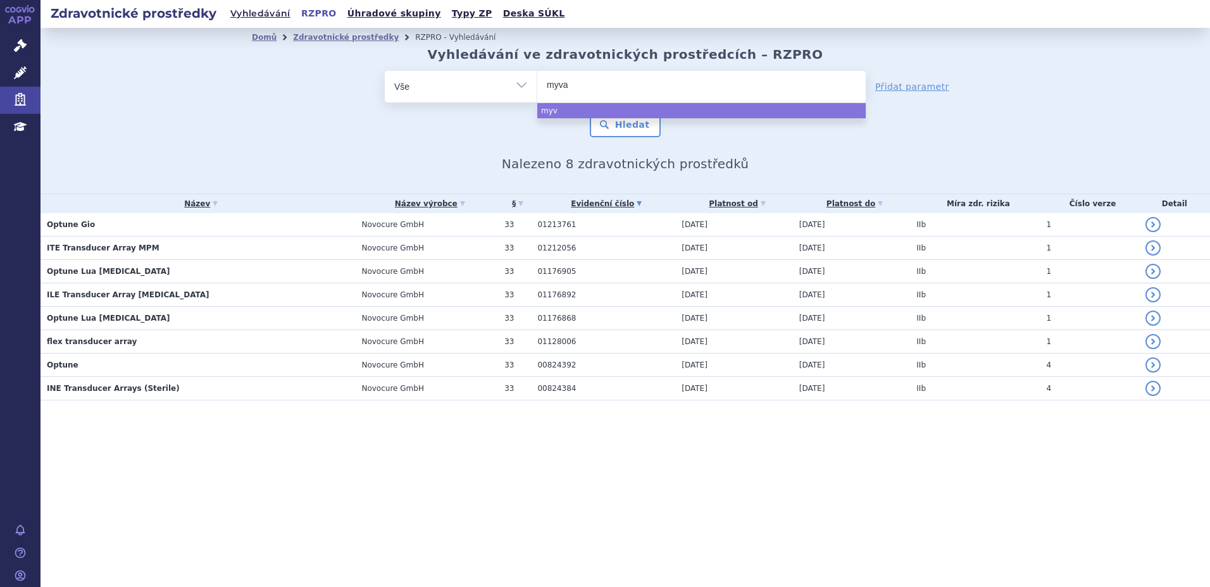
type input "myval"
select select "myval"
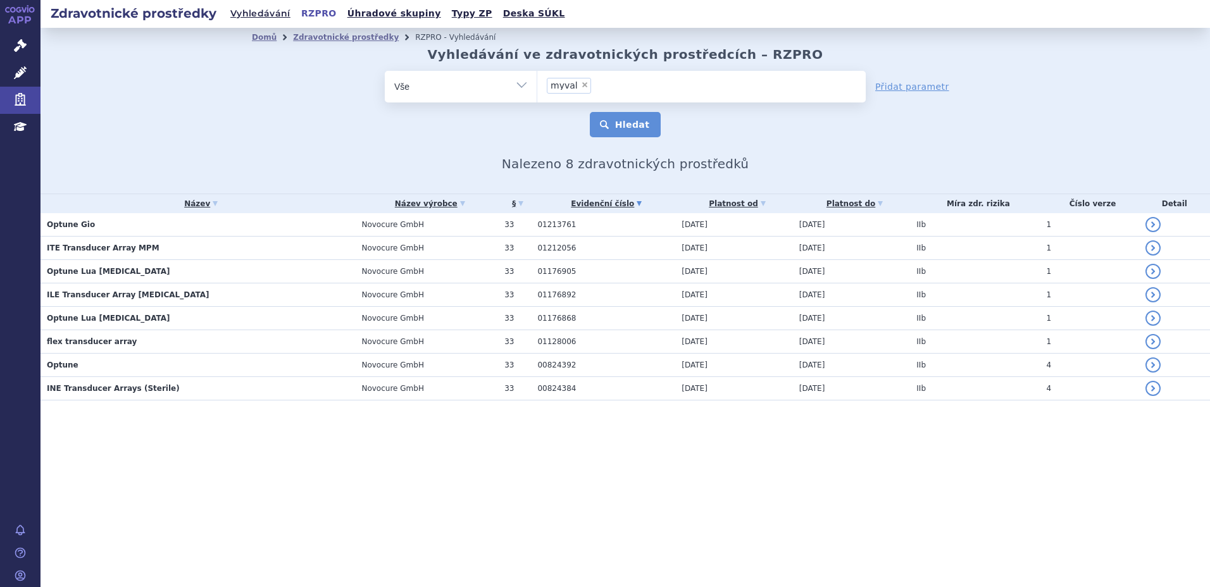
click at [620, 123] on button "Hledat" at bounding box center [626, 124] width 72 height 25
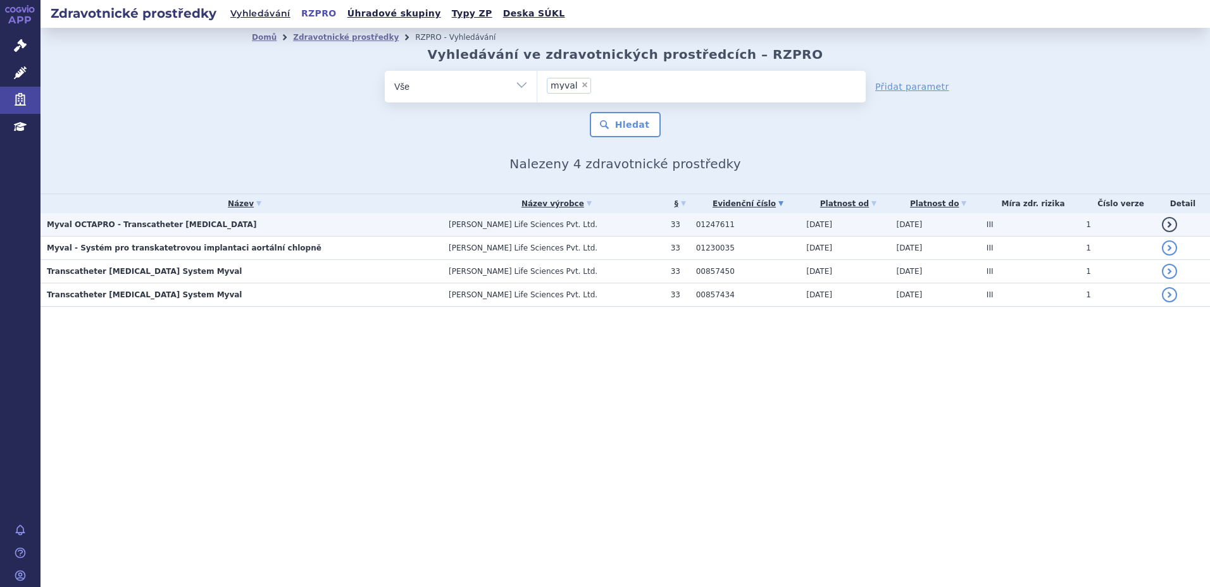
click at [139, 227] on strong "Myval OCTAPRO - Transcatheter [MEDICAL_DATA]" at bounding box center [151, 224] width 209 height 9
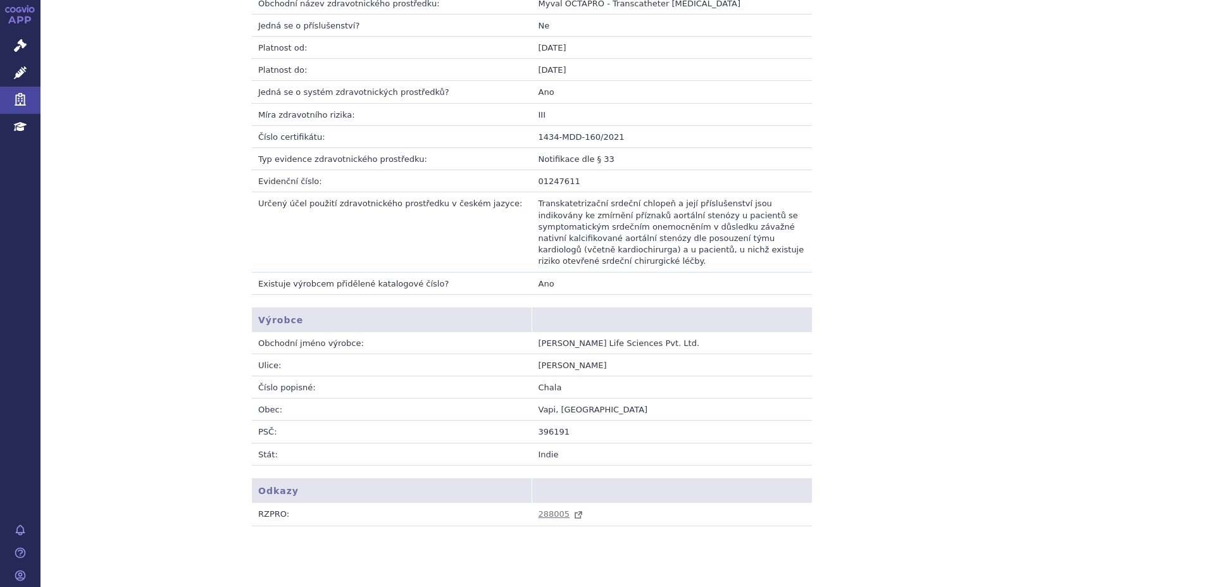
scroll to position [303, 0]
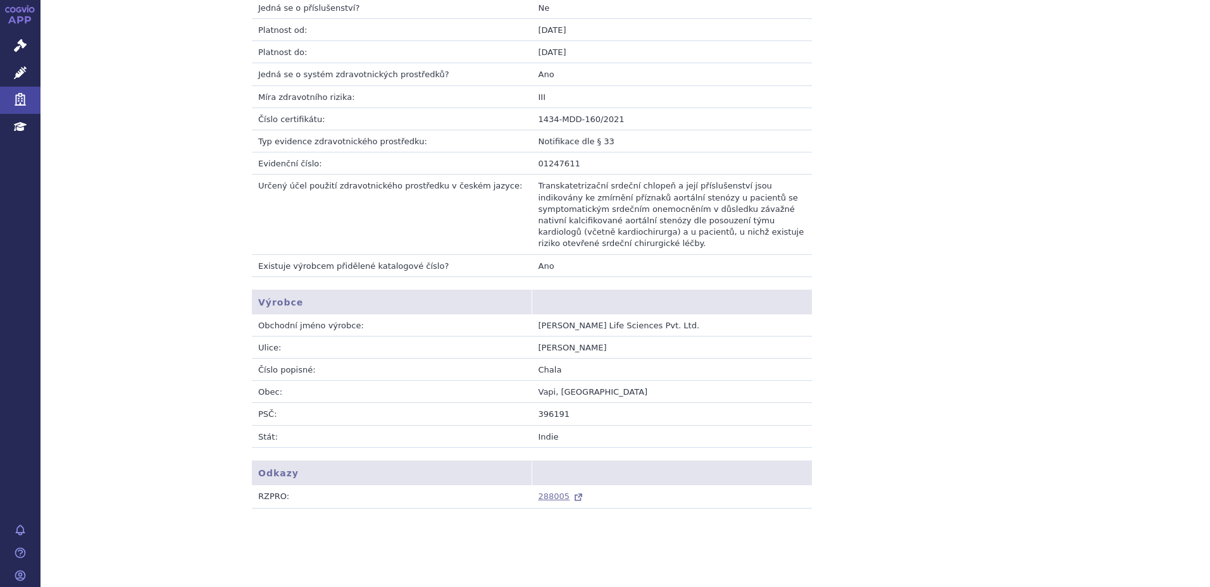
click at [549, 492] on span "288005" at bounding box center [555, 496] width 32 height 9
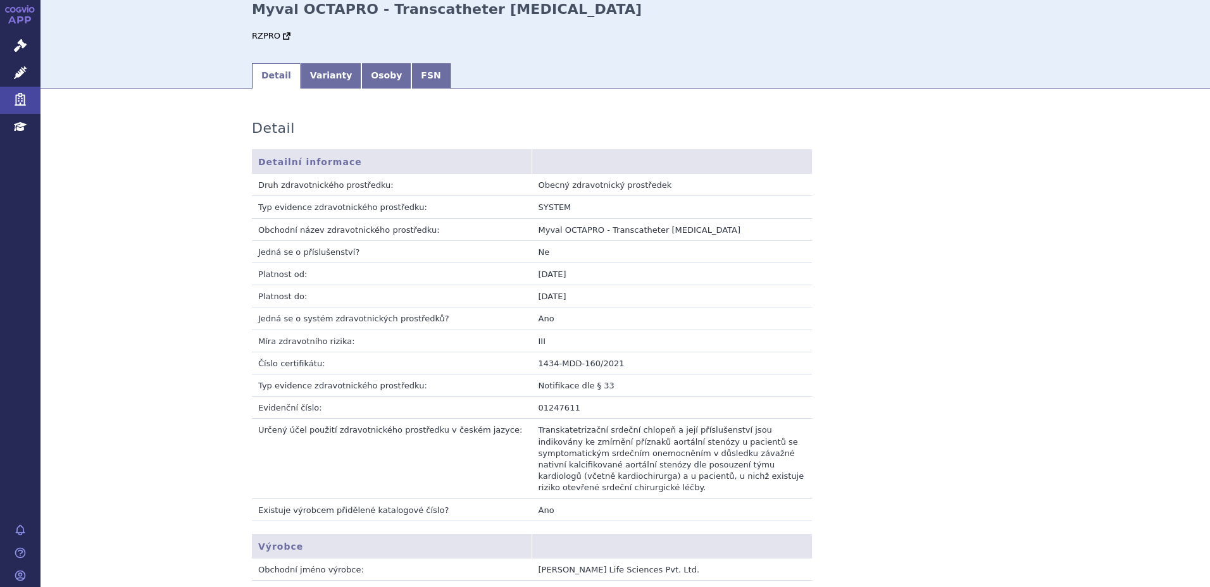
scroll to position [0, 0]
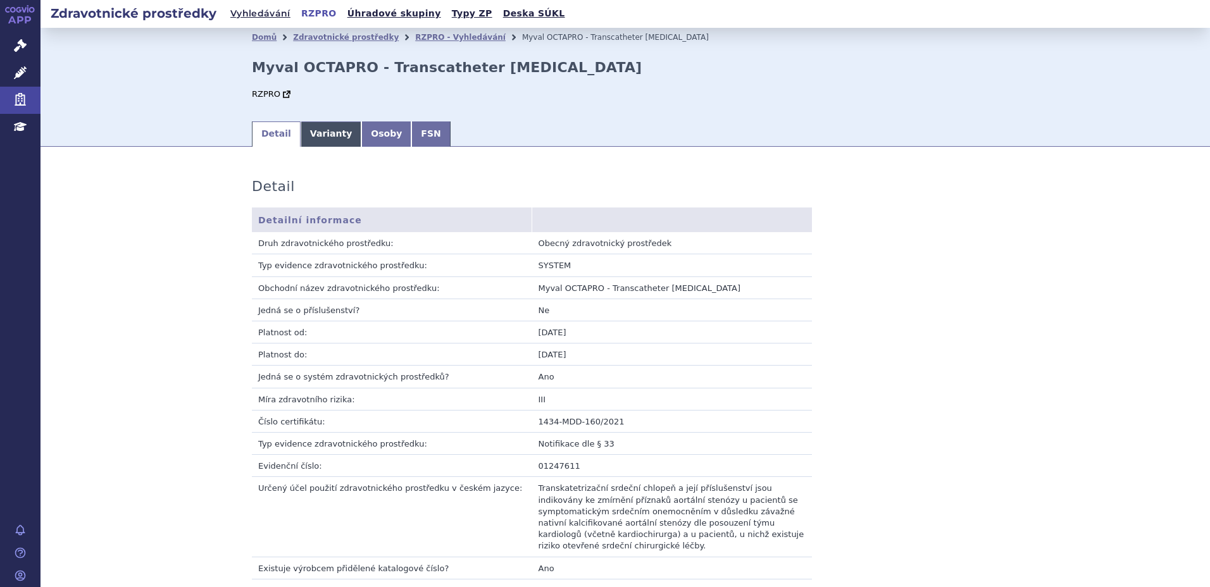
click at [336, 141] on link "Varianty" at bounding box center [331, 134] width 61 height 25
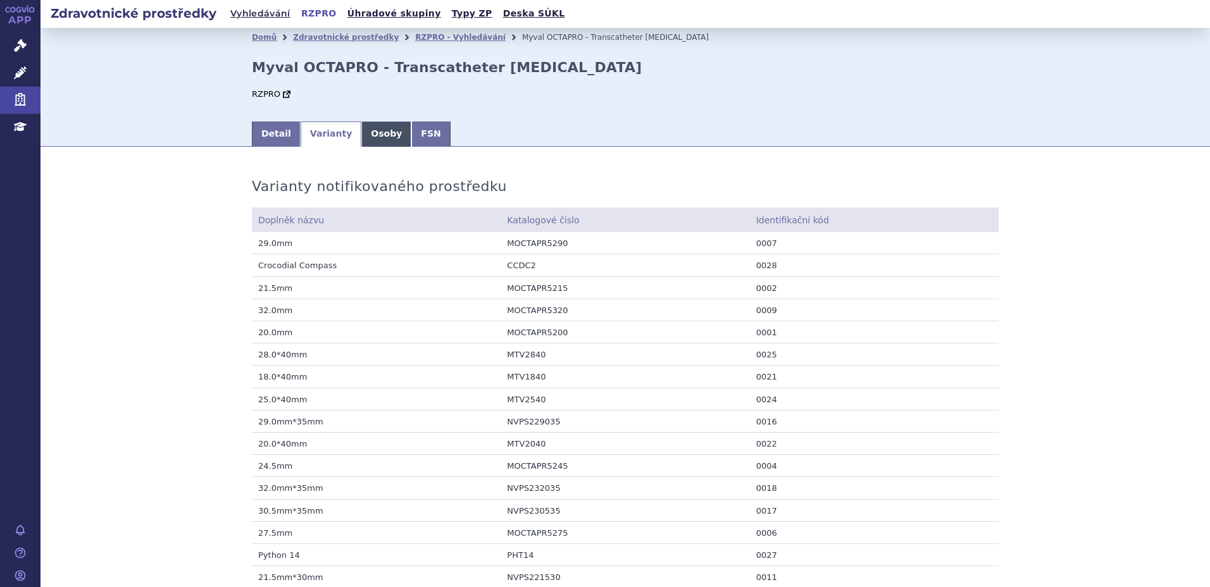
click at [361, 135] on link "Osoby" at bounding box center [386, 134] width 50 height 25
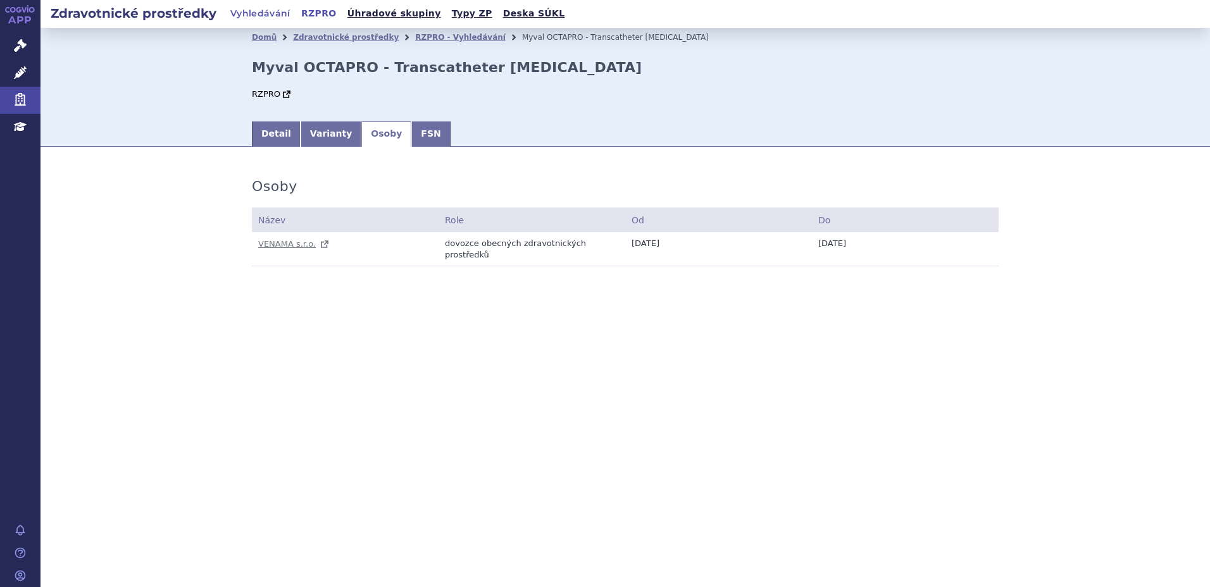
click at [273, 15] on link "Vyhledávání" at bounding box center [261, 14] width 68 height 18
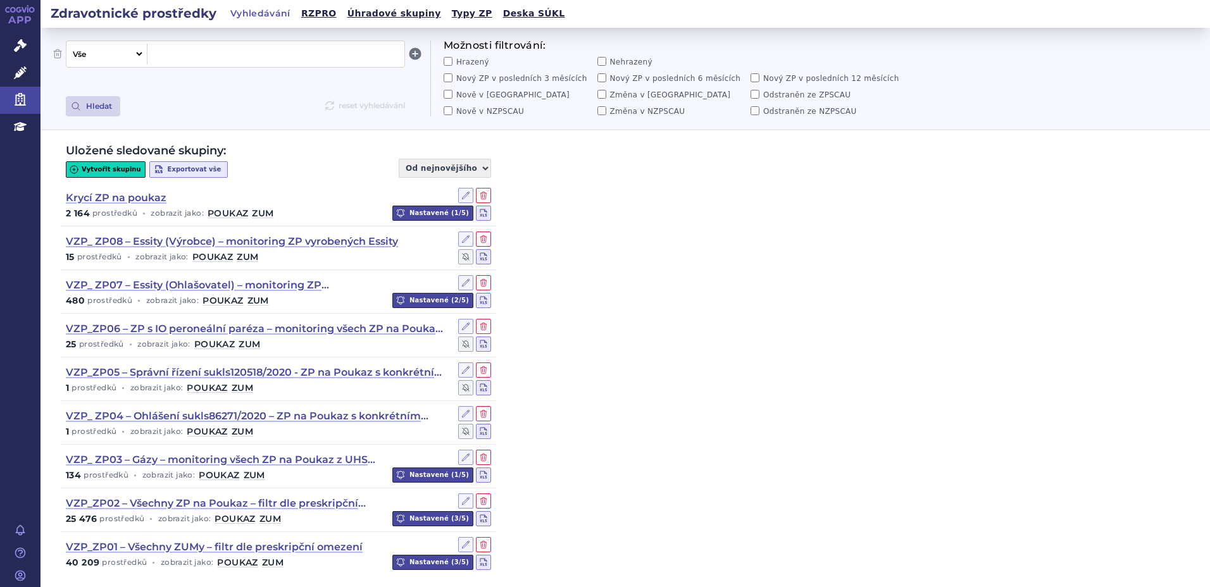
click at [252, 53] on span at bounding box center [276, 54] width 247 height 16
click at [97, 103] on button "Hledat" at bounding box center [93, 106] width 54 height 20
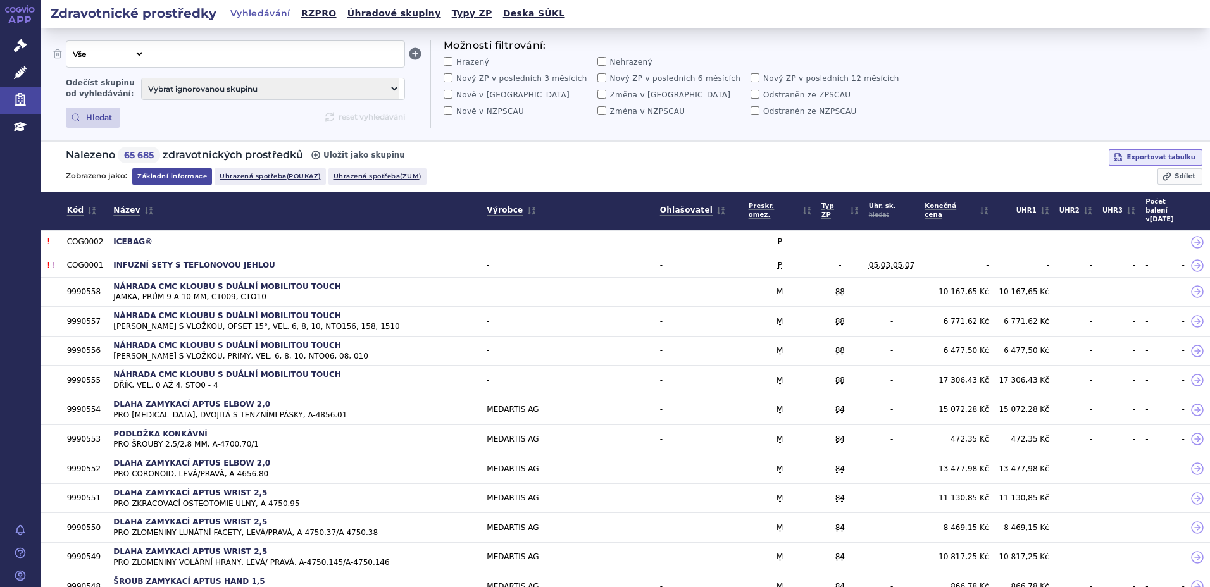
click at [306, 56] on span at bounding box center [276, 54] width 247 height 16
click at [92, 114] on button "Hledat" at bounding box center [93, 118] width 54 height 20
click at [365, 9] on link "Úhradové skupiny" at bounding box center [394, 13] width 101 height 17
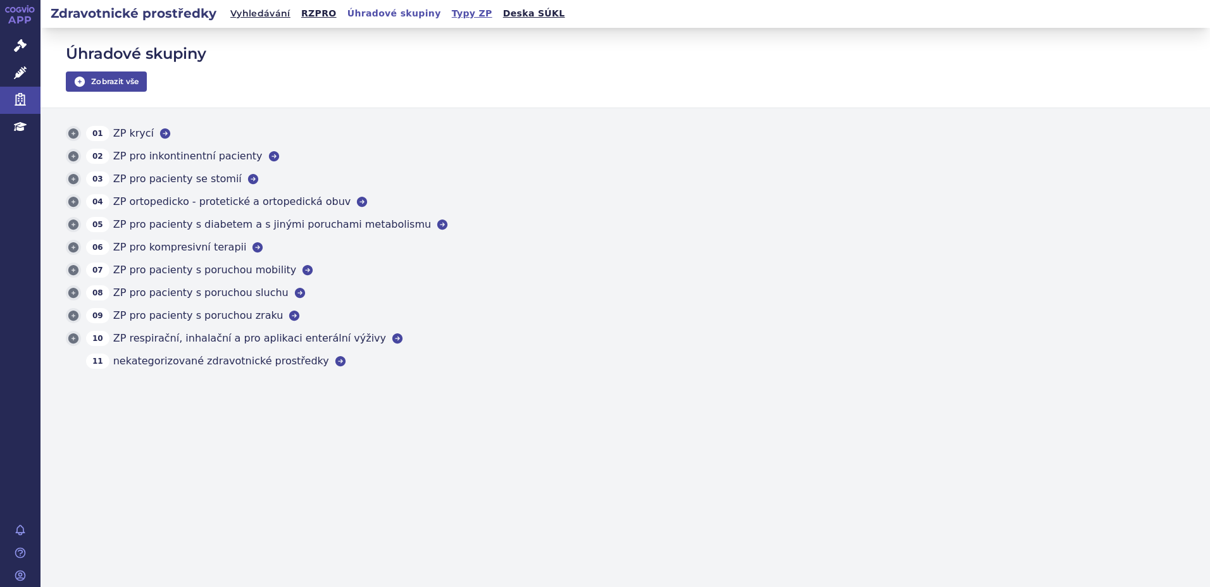
click at [448, 16] on link "Typy ZP" at bounding box center [472, 13] width 48 height 17
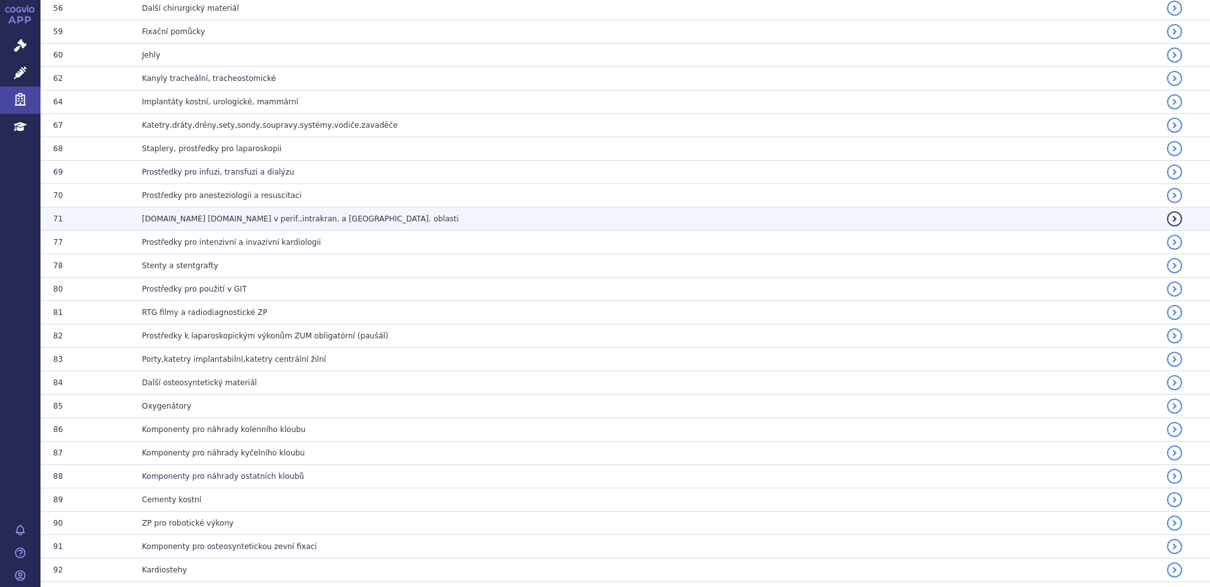
scroll to position [804, 0]
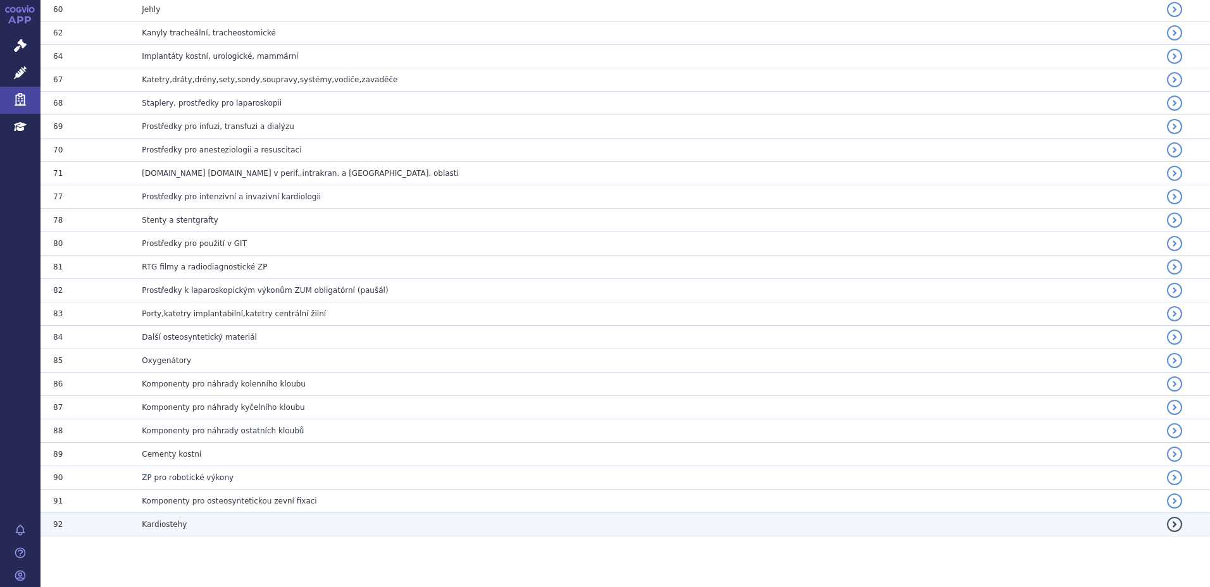
click at [280, 520] on td "Kardiostehy" at bounding box center [632, 524] width 1007 height 23
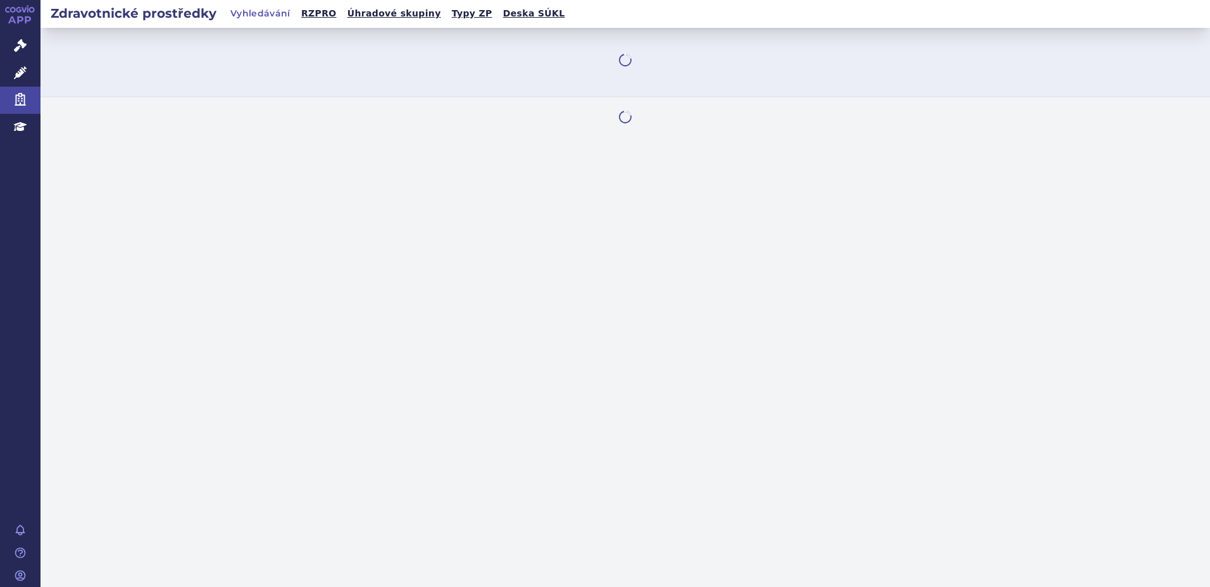
select select "filter-group-type"
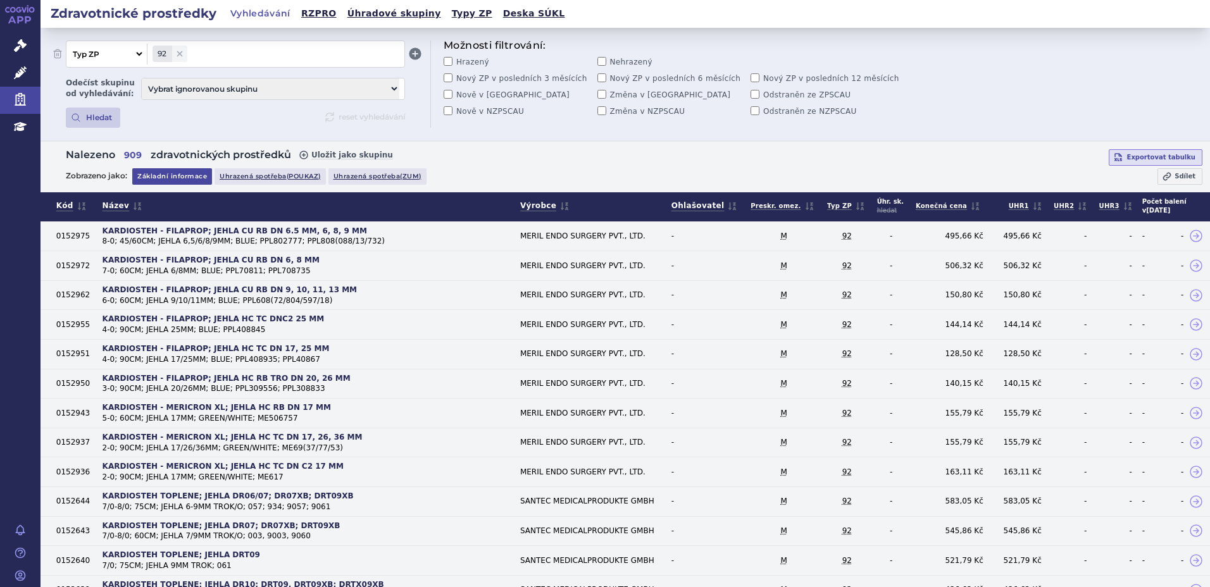
click at [132, 47] on select "Vše Název/Kód ZP Výrobce Ohlašovatel Typ ZP Úhradová skupina Kategorie ZUM Spis…" at bounding box center [105, 54] width 78 height 21
click at [66, 44] on select "Vše Název/Kód ZP Výrobce Ohlašovatel Typ ZP Úhradová skupina Kategorie ZUM Spis…" at bounding box center [105, 54] width 78 height 21
select select "filter-name-code"
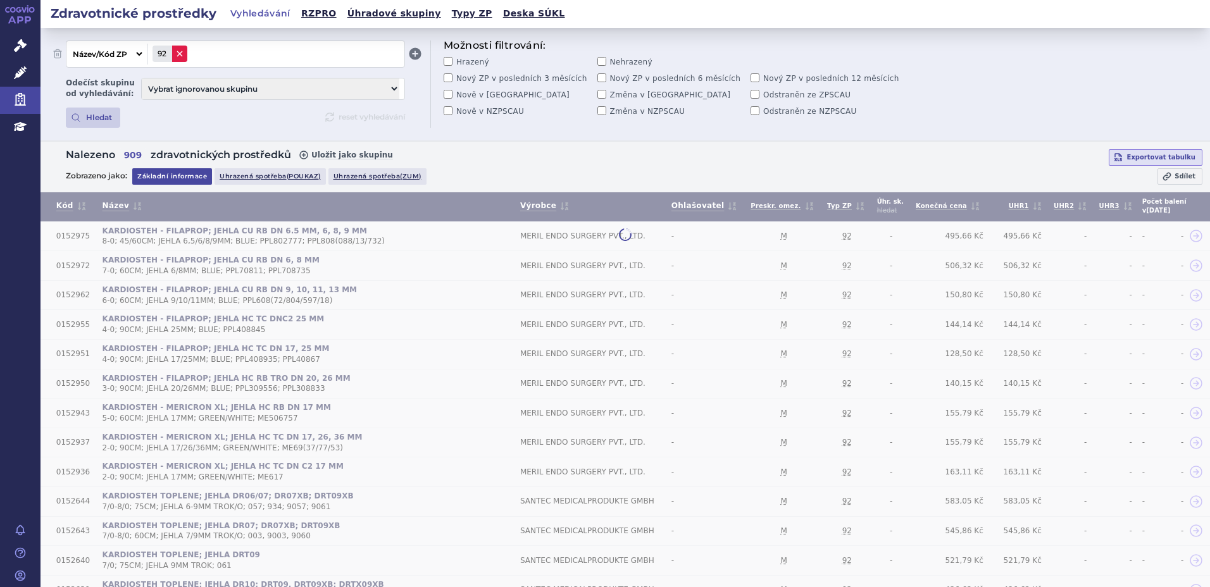
click at [182, 53] on icon at bounding box center [180, 54] width 6 height 6
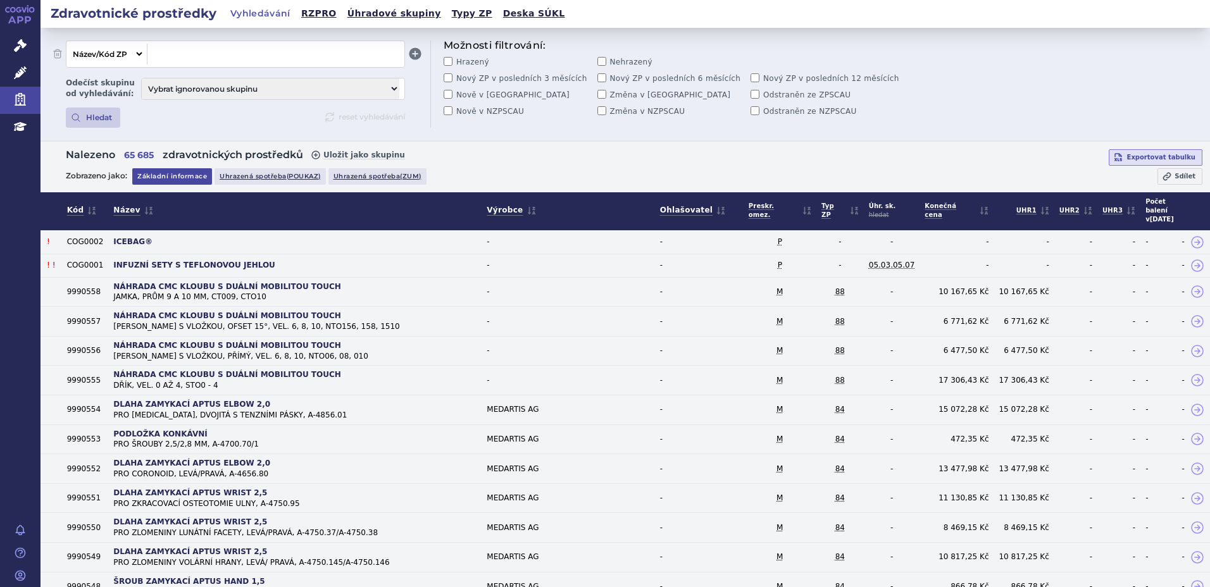
click at [182, 53] on span at bounding box center [276, 54] width 247 height 16
click at [94, 118] on button "Hledat" at bounding box center [93, 118] width 54 height 20
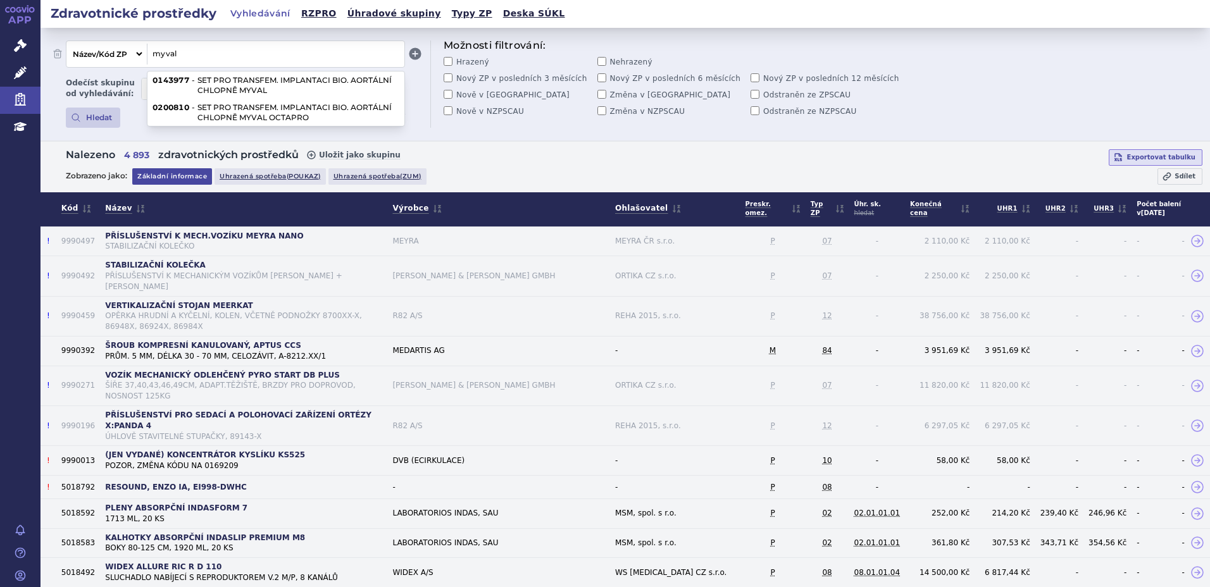
click at [223, 53] on span "myval" at bounding box center [276, 54] width 247 height 16
click at [226, 87] on li "0143977 - SET PRO TRANSFEM. IMPLANTACI BIO. AORTÁLNÍ CHLOPNĚ MYVAL" at bounding box center [275, 85] width 257 height 27
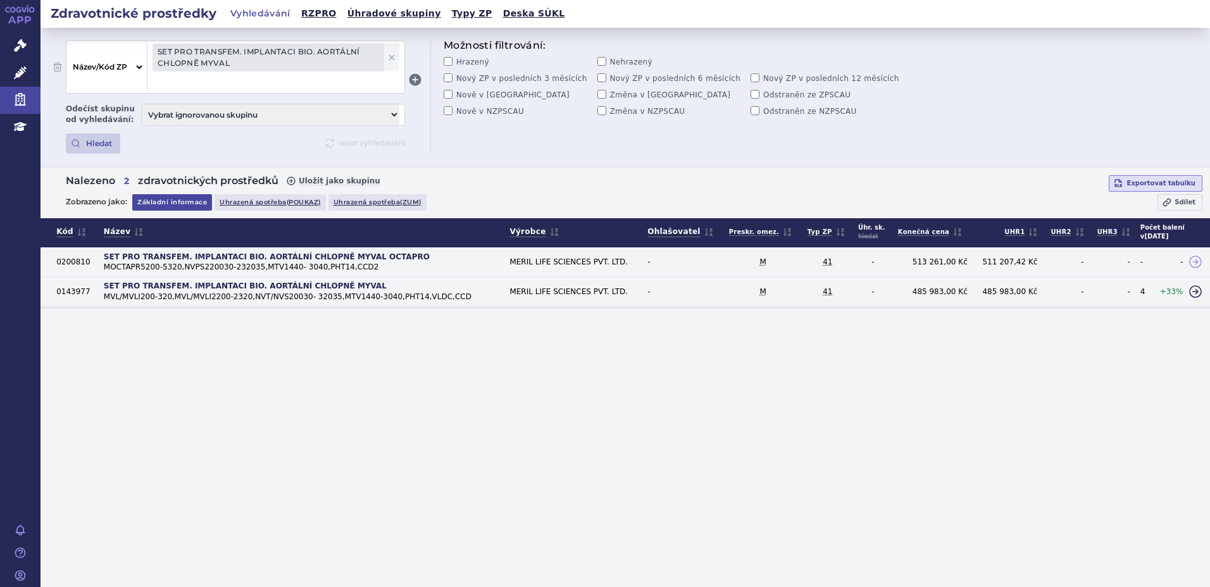
click at [1192, 289] on icon at bounding box center [1195, 291] width 15 height 15
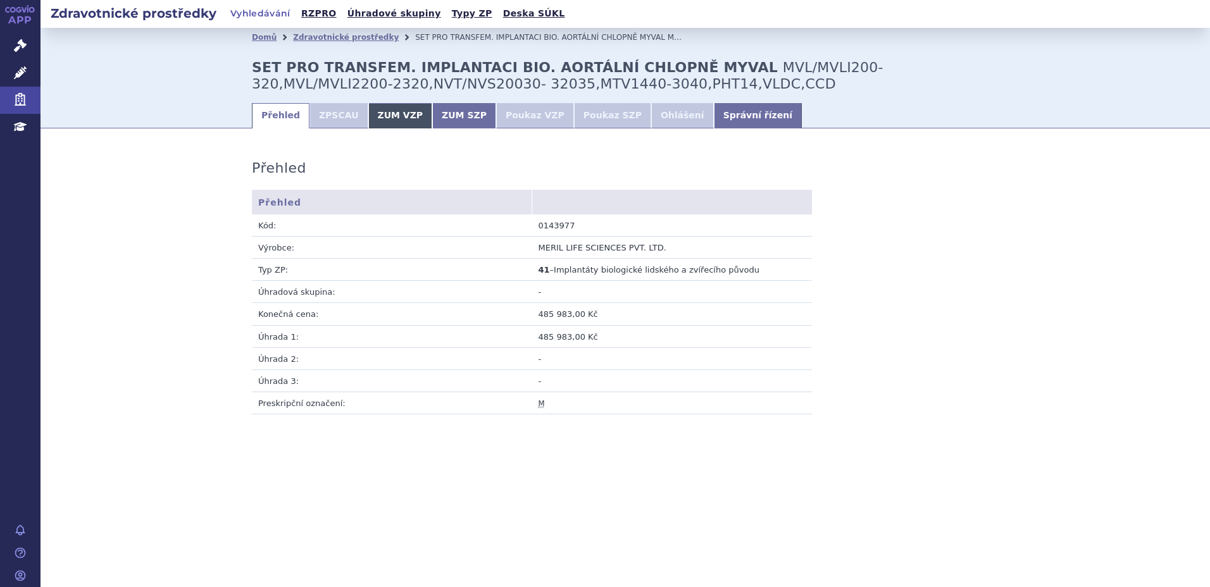
click at [390, 123] on link "ZUM VZP" at bounding box center [400, 115] width 65 height 25
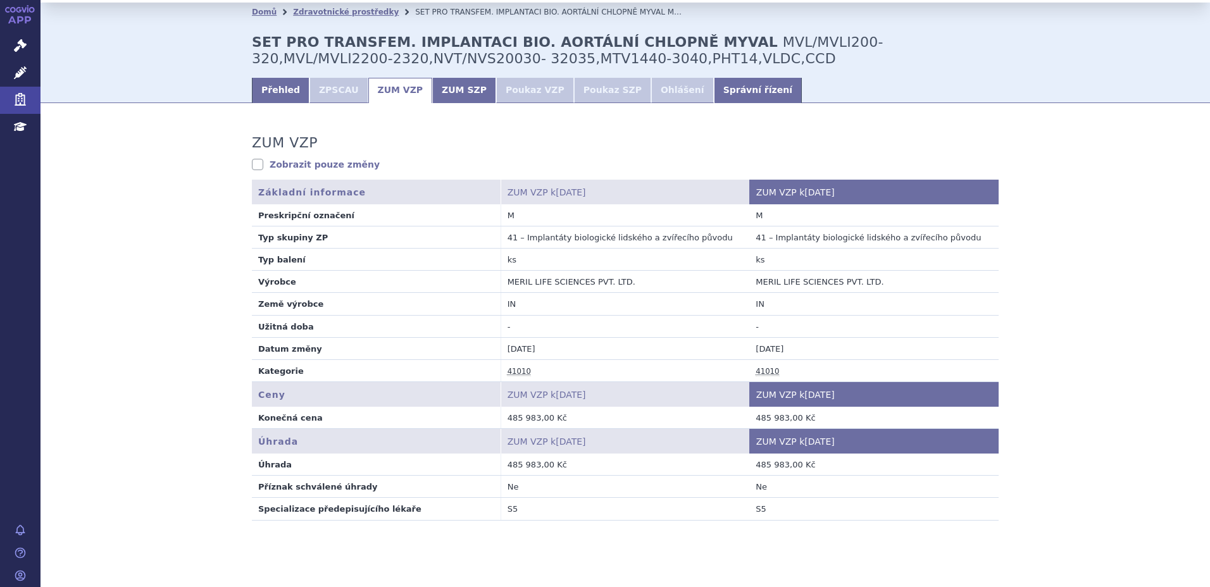
scroll to position [48, 0]
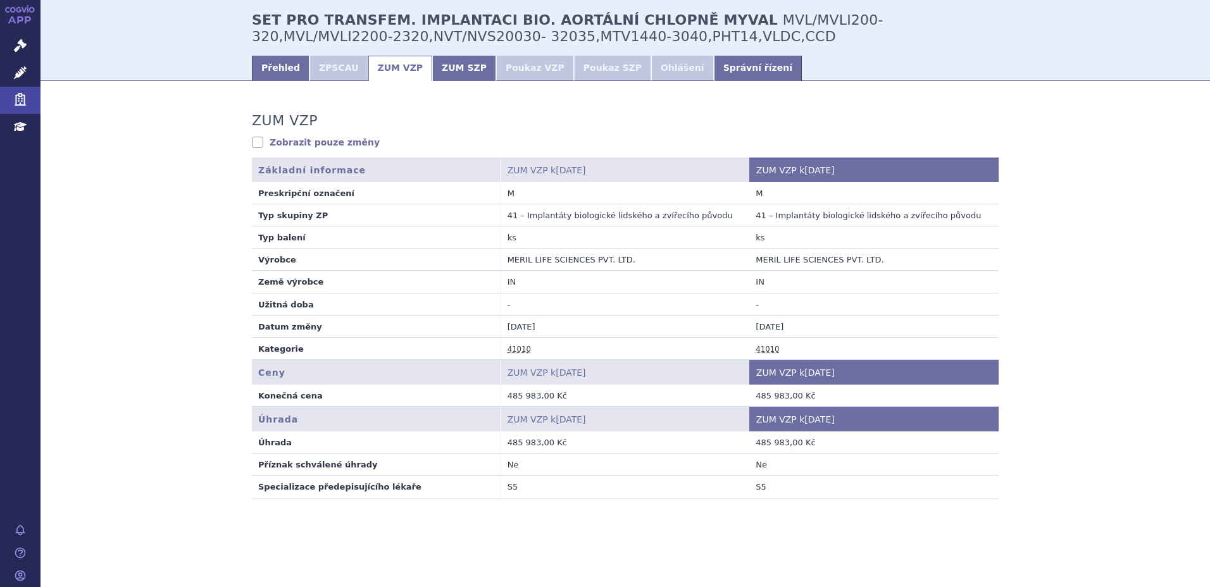
click at [304, 142] on link "Zobrazit pouze změny" at bounding box center [316, 142] width 128 height 13
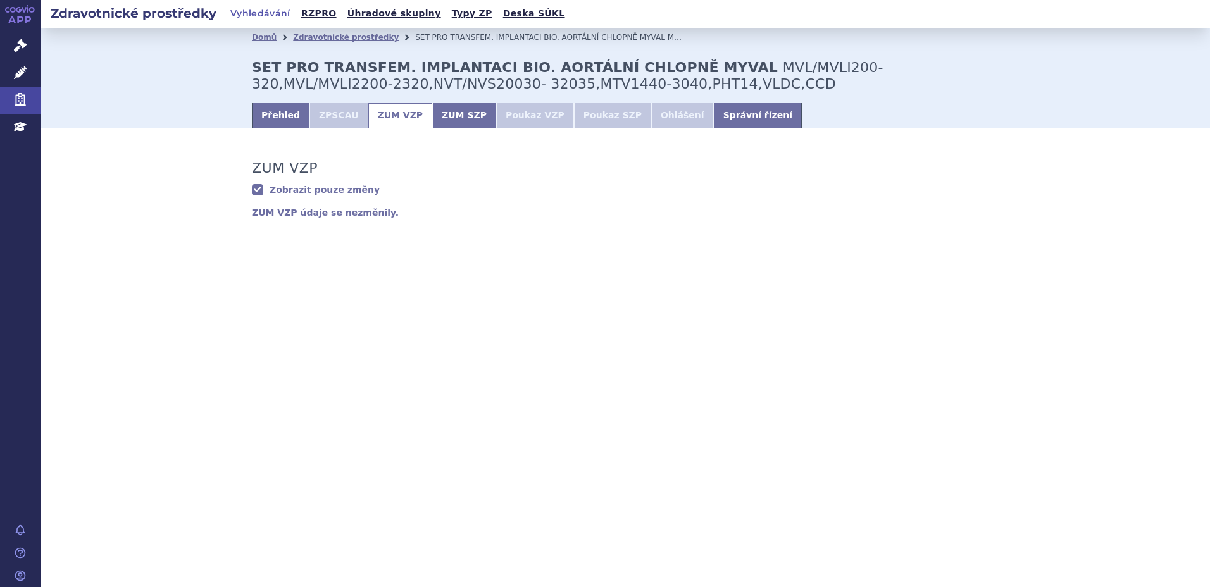
scroll to position [0, 0]
click at [297, 189] on link "Zobrazit pouze změny" at bounding box center [316, 190] width 128 height 13
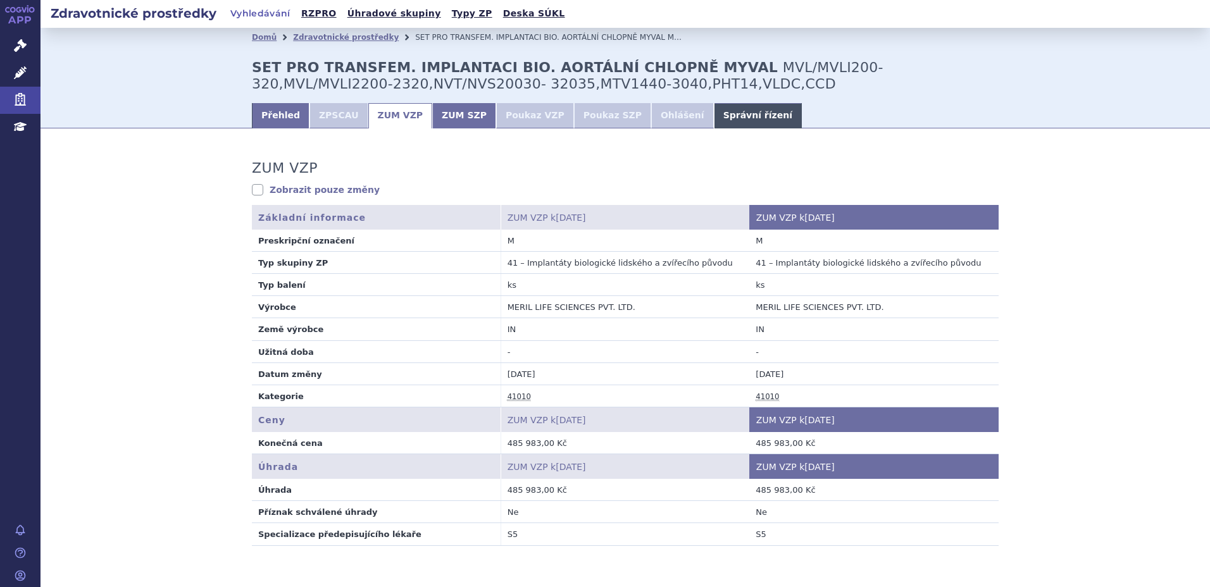
click at [714, 118] on link "Správní řízení" at bounding box center [758, 115] width 88 height 25
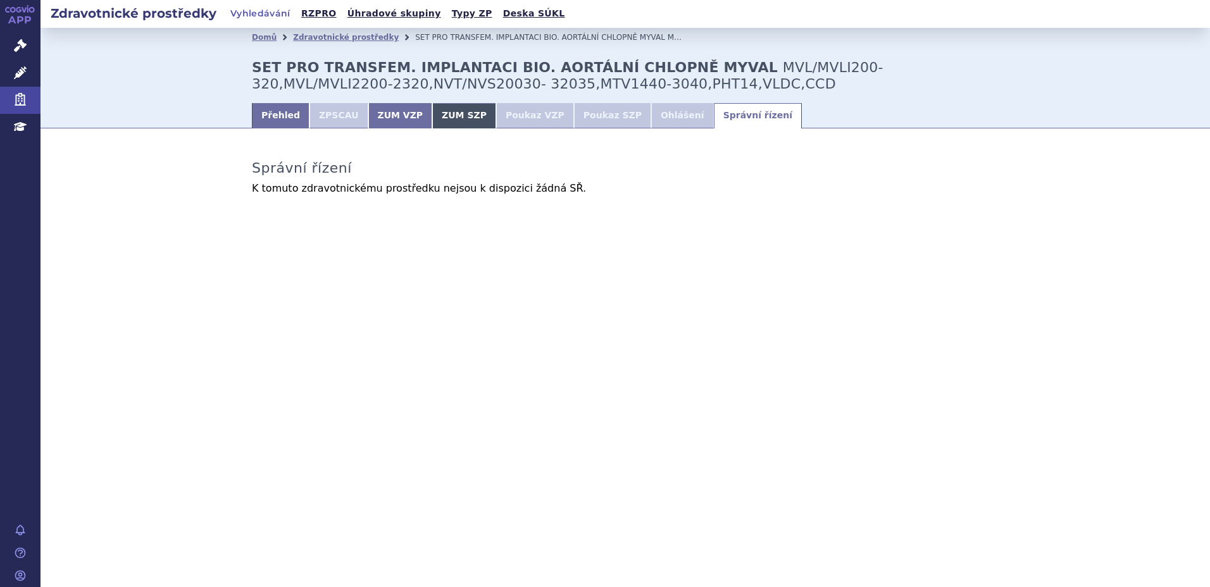
click at [454, 120] on link "ZUM SZP" at bounding box center [464, 115] width 64 height 25
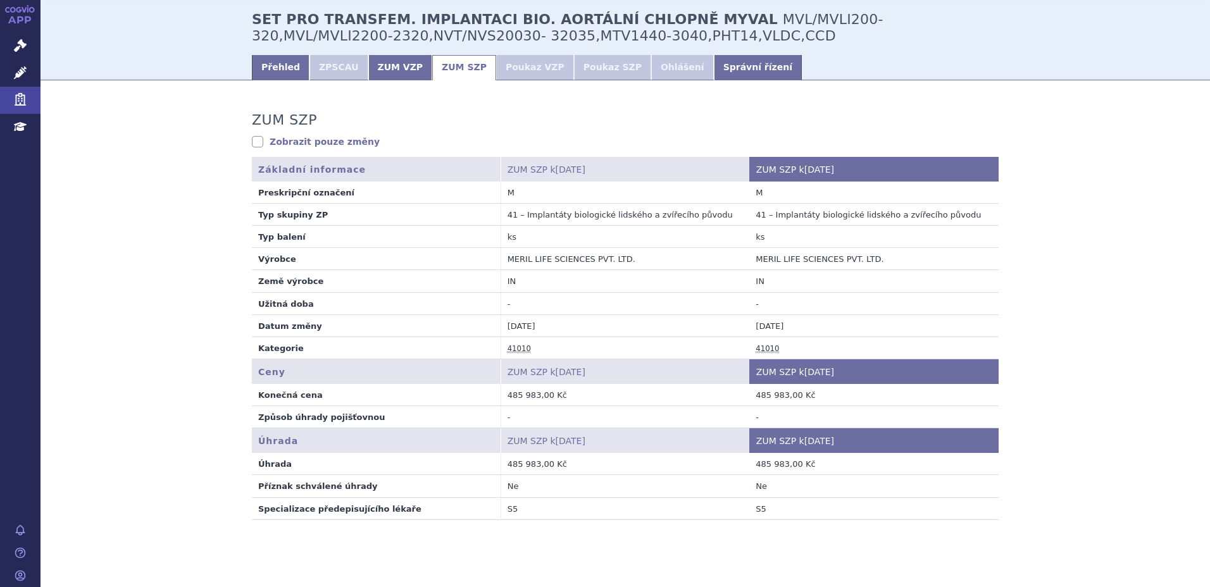
scroll to position [70, 0]
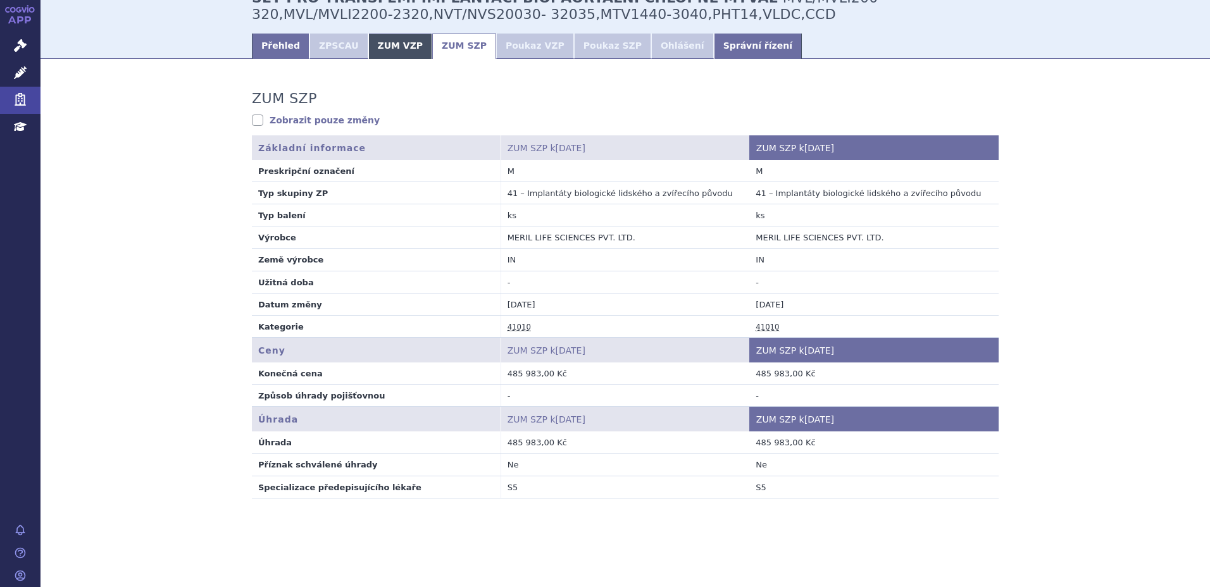
click at [398, 52] on link "ZUM VZP" at bounding box center [400, 46] width 65 height 25
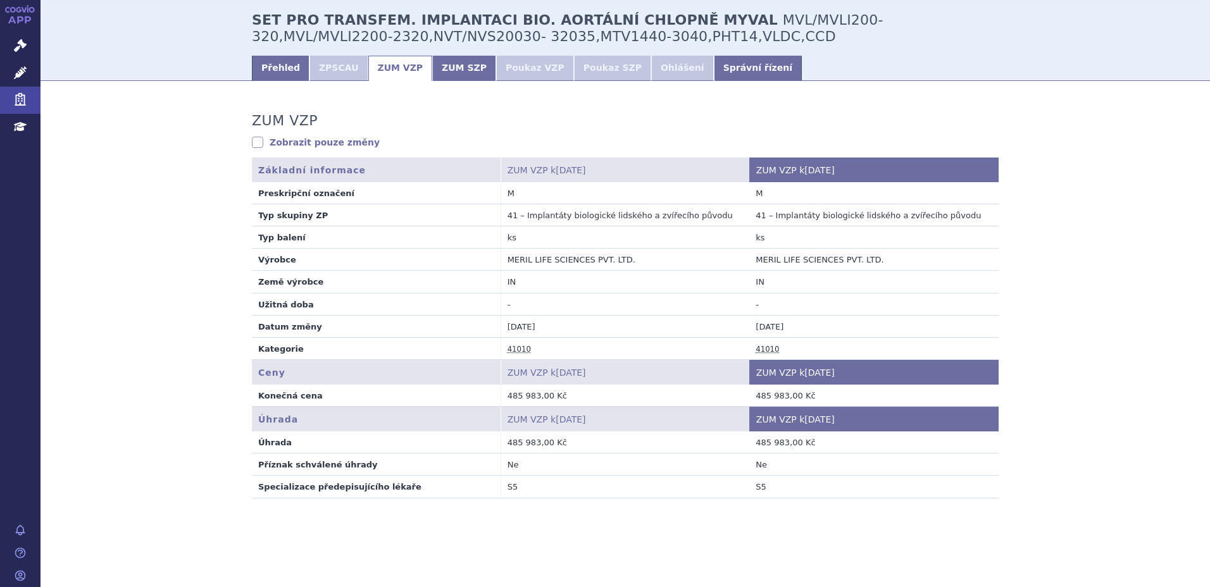
click at [320, 66] on li "ZPSCAU" at bounding box center [338, 68] width 59 height 25
click at [271, 65] on link "Přehled" at bounding box center [281, 68] width 58 height 25
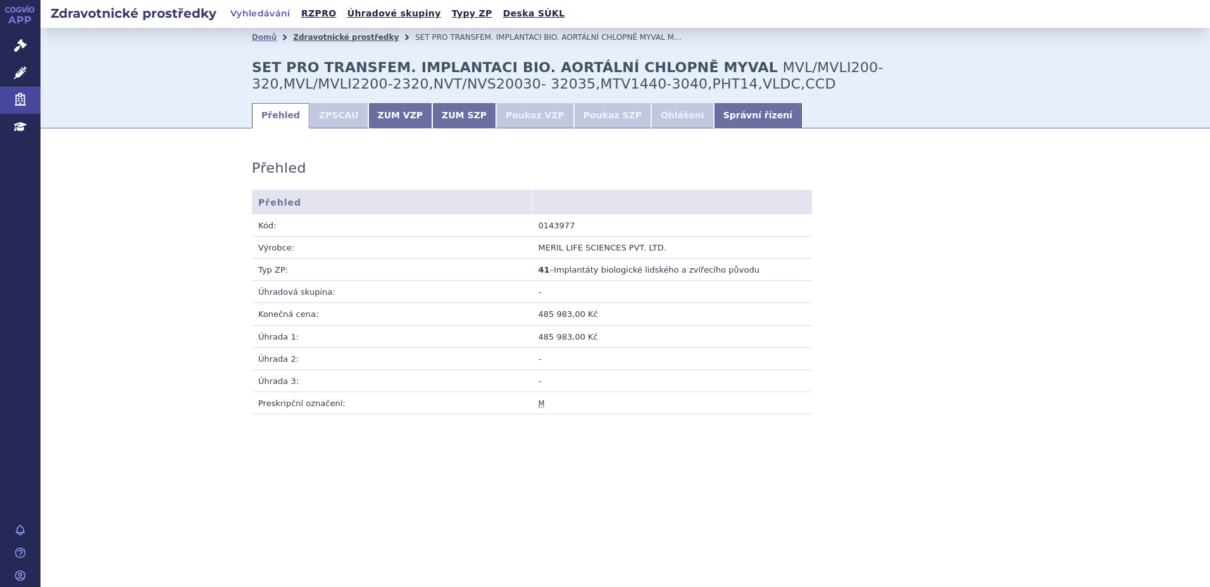
click at [354, 39] on link "Zdravotnické prostředky" at bounding box center [346, 37] width 106 height 9
